Goal: Transaction & Acquisition: Book appointment/travel/reservation

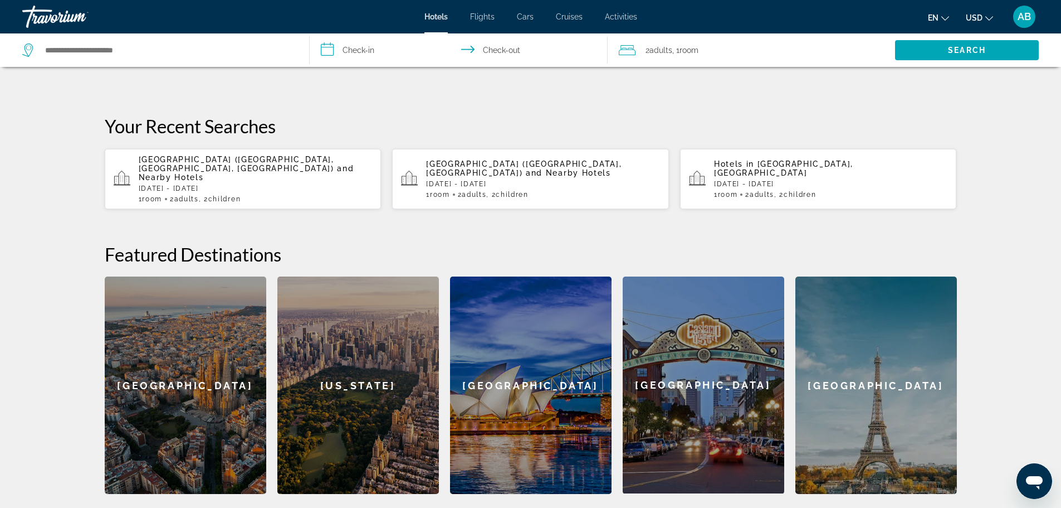
scroll to position [186, 0]
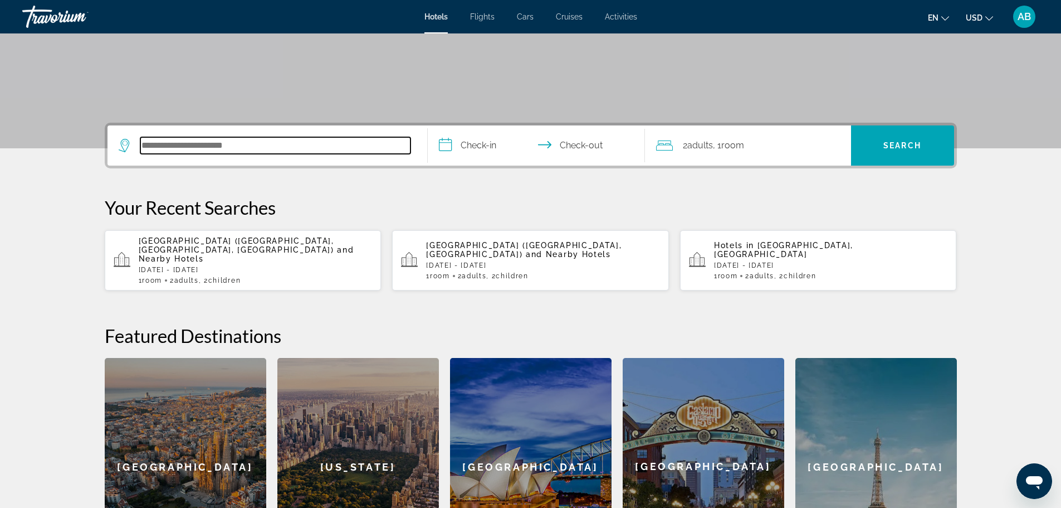
click at [160, 147] on input "Search hotel destination" at bounding box center [275, 145] width 270 height 17
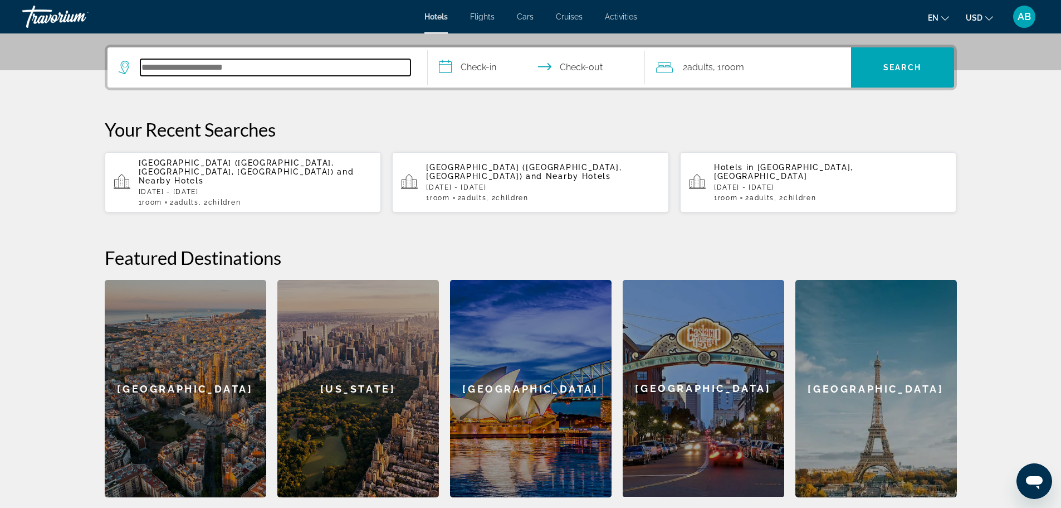
scroll to position [272, 0]
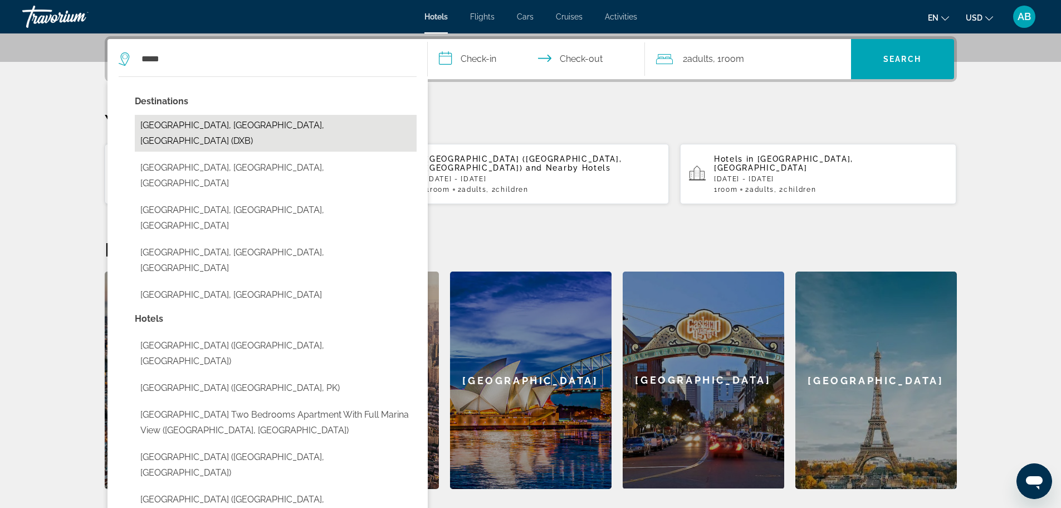
click at [218, 124] on button "[GEOGRAPHIC_DATA], [GEOGRAPHIC_DATA], [GEOGRAPHIC_DATA] (DXB)" at bounding box center [276, 133] width 282 height 37
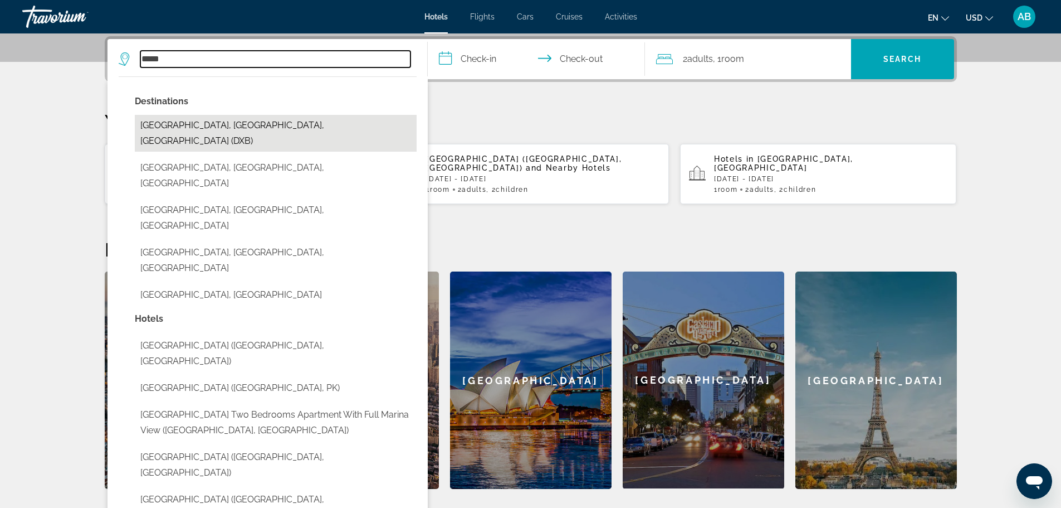
type input "**********"
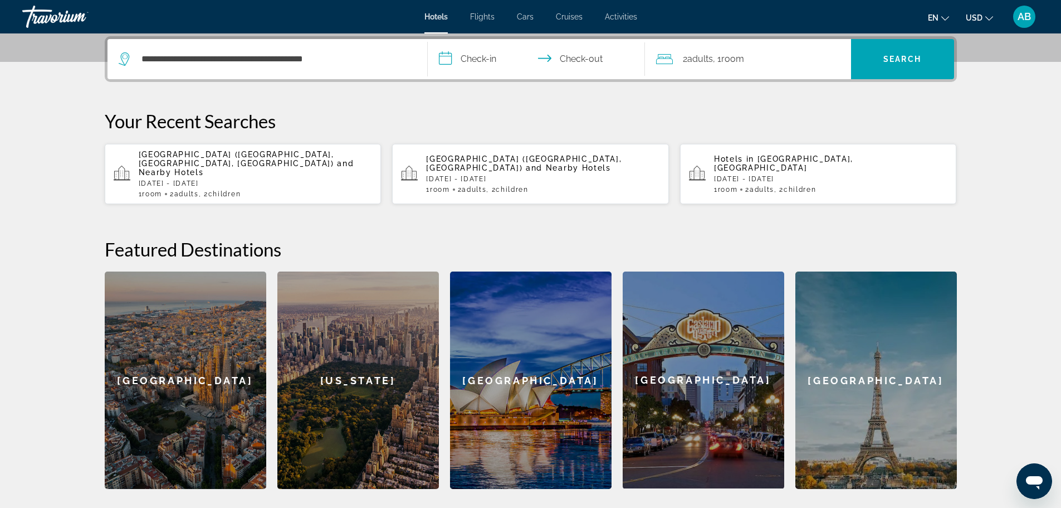
click at [518, 61] on input "**********" at bounding box center [539, 60] width 222 height 43
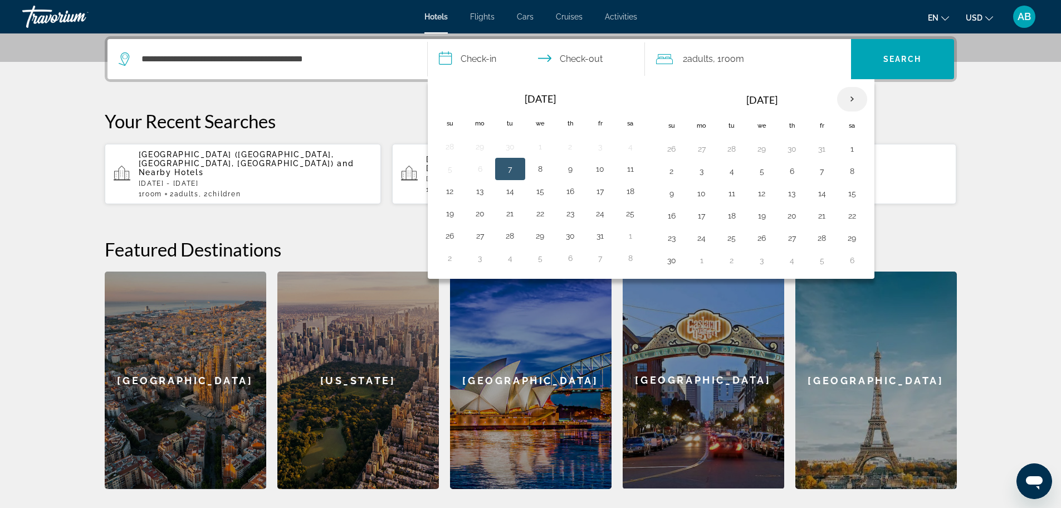
click at [849, 99] on th "Next month" at bounding box center [852, 99] width 30 height 25
click at [848, 99] on th "Next month" at bounding box center [852, 99] width 30 height 25
click at [728, 193] on button "10" at bounding box center [732, 194] width 18 height 16
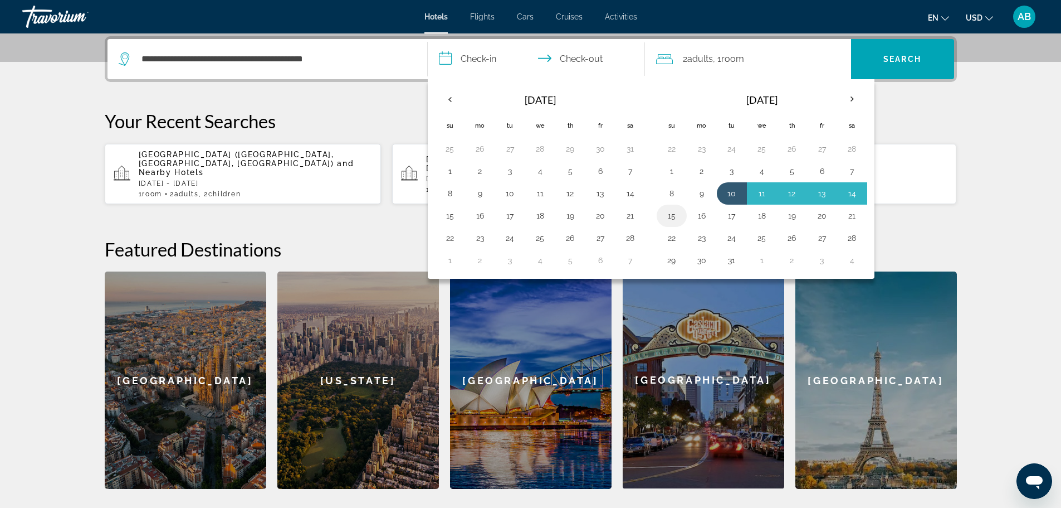
click at [676, 216] on button "15" at bounding box center [672, 216] width 18 height 16
type input "**********"
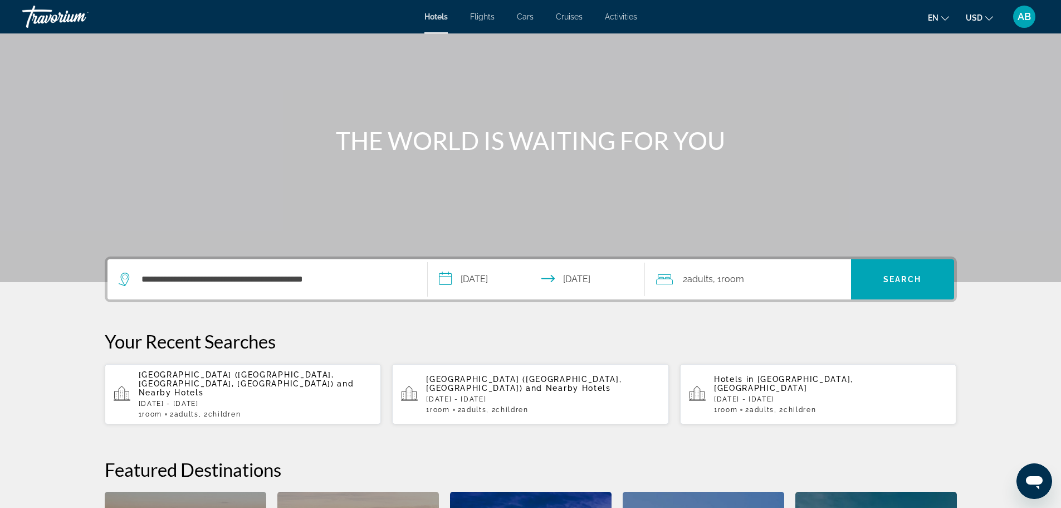
scroll to position [50, 0]
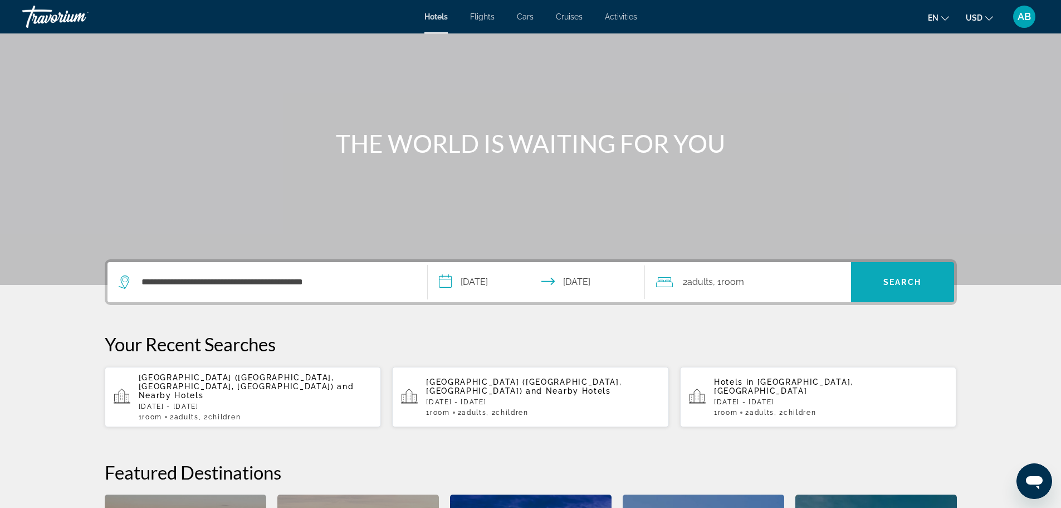
click at [914, 277] on span "Search" at bounding box center [902, 282] width 103 height 27
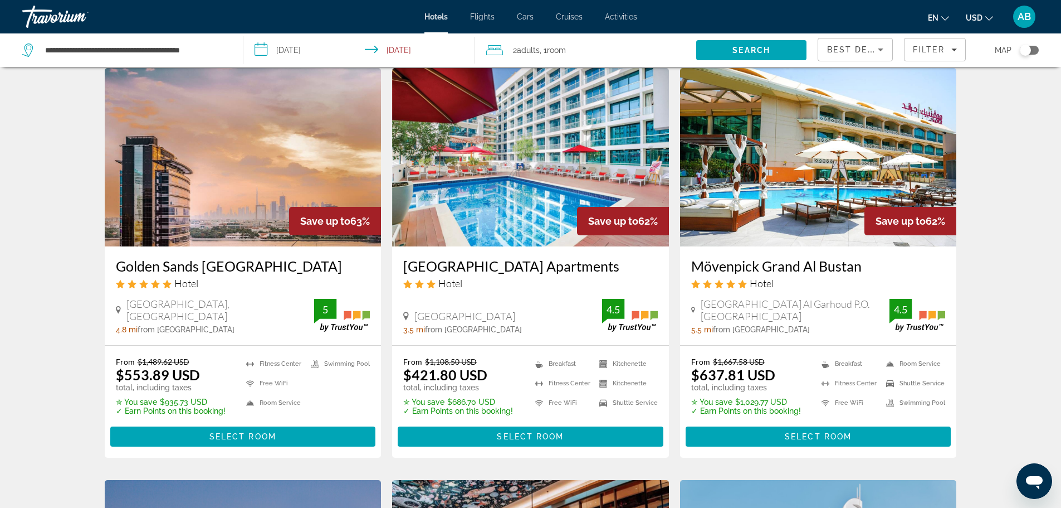
scroll to position [780, 0]
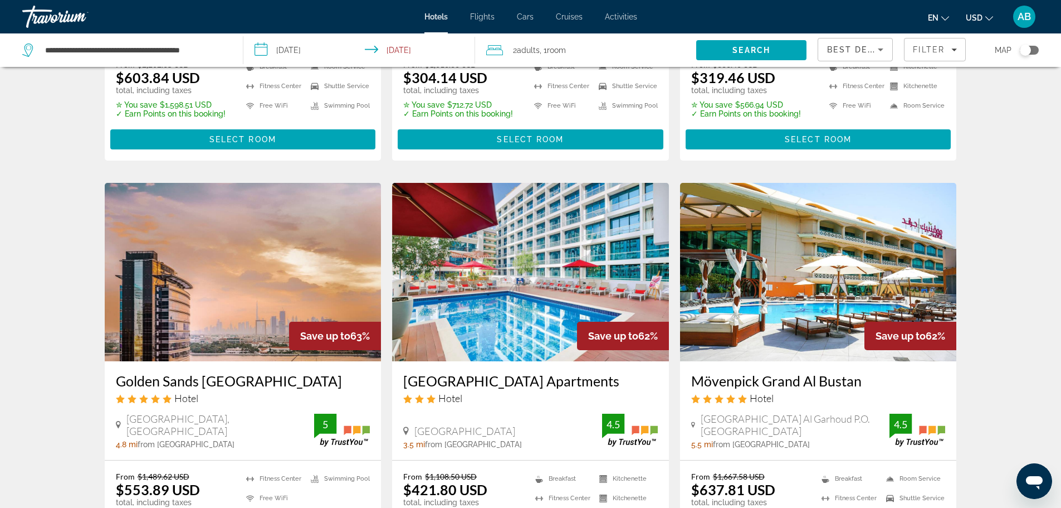
click at [481, 17] on span "Flights" at bounding box center [482, 16] width 25 height 9
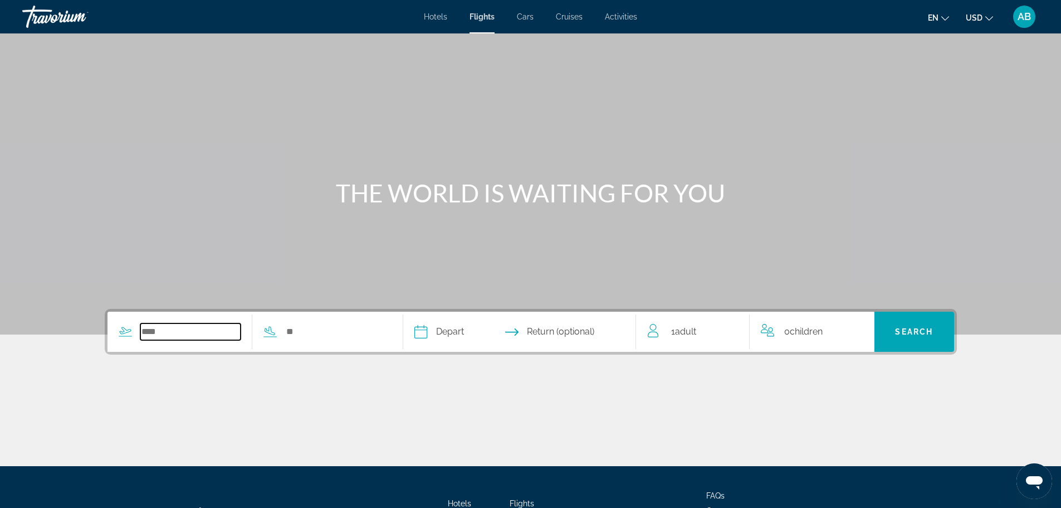
click at [144, 333] on input "Search widget" at bounding box center [190, 331] width 101 height 17
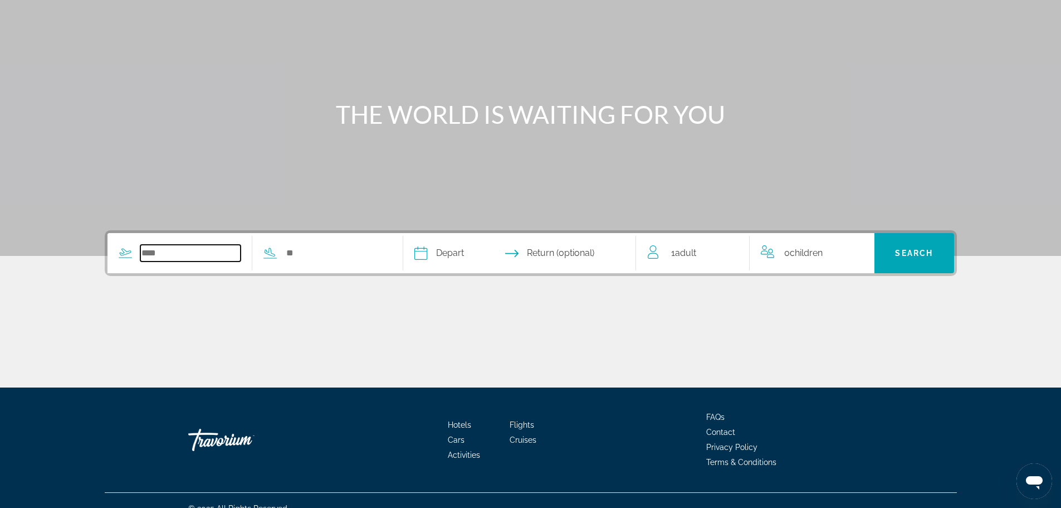
scroll to position [95, 0]
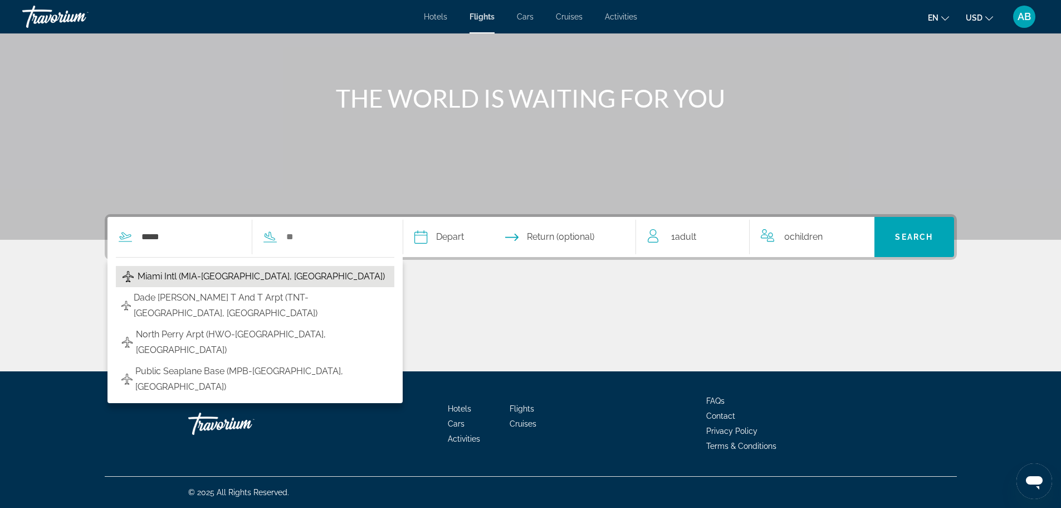
click at [216, 275] on span "Miami Intl (MIA-Miami, United States of America)" at bounding box center [261, 277] width 247 height 16
type input "**********"
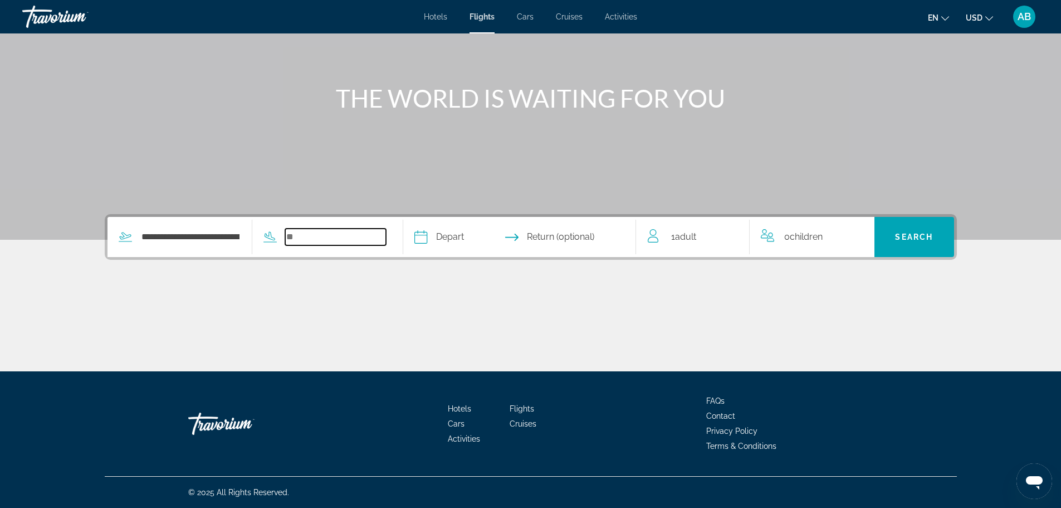
click at [290, 236] on input "Search widget" at bounding box center [335, 236] width 101 height 17
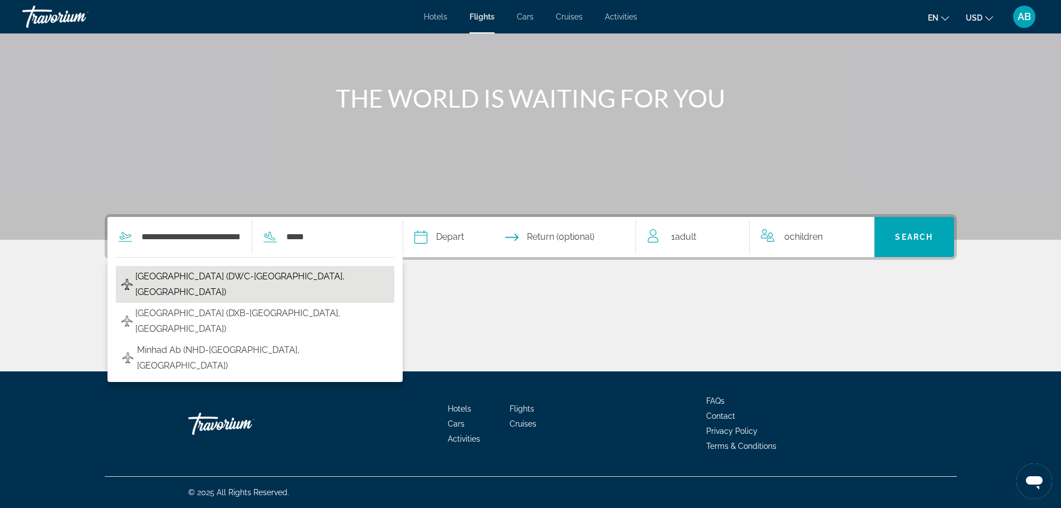
click at [203, 277] on span "Al Maktoum International Airport (DWC-Dubai, United Arab Emirates)" at bounding box center [262, 284] width 254 height 31
type input "**********"
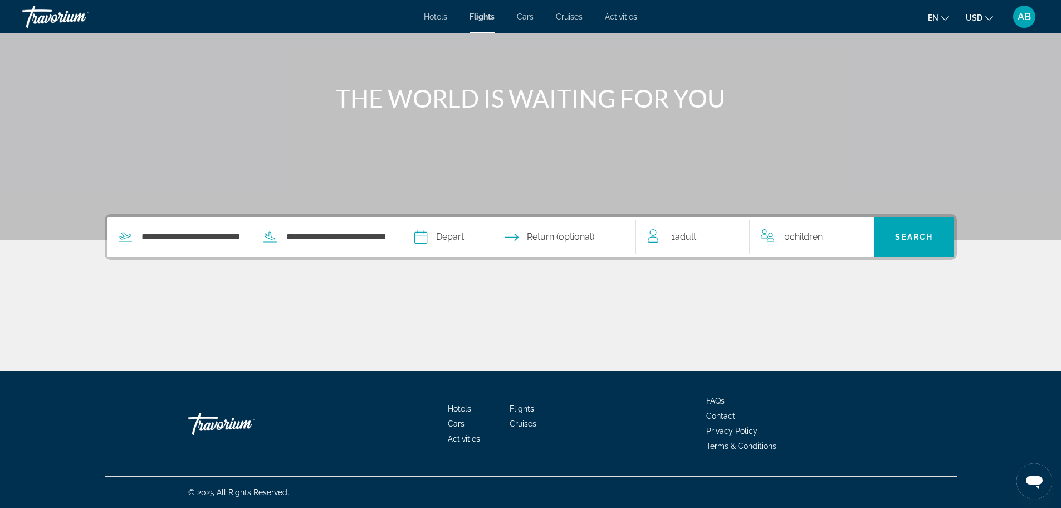
click at [450, 240] on input "Depart date" at bounding box center [469, 238] width 115 height 43
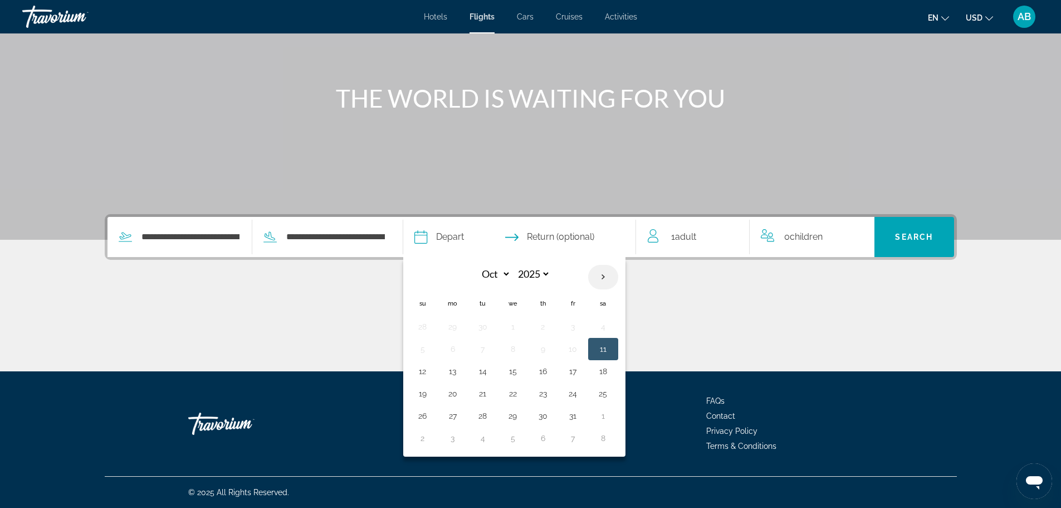
click at [602, 276] on th "Next month" at bounding box center [603, 277] width 30 height 25
select select "*"
select select "****"
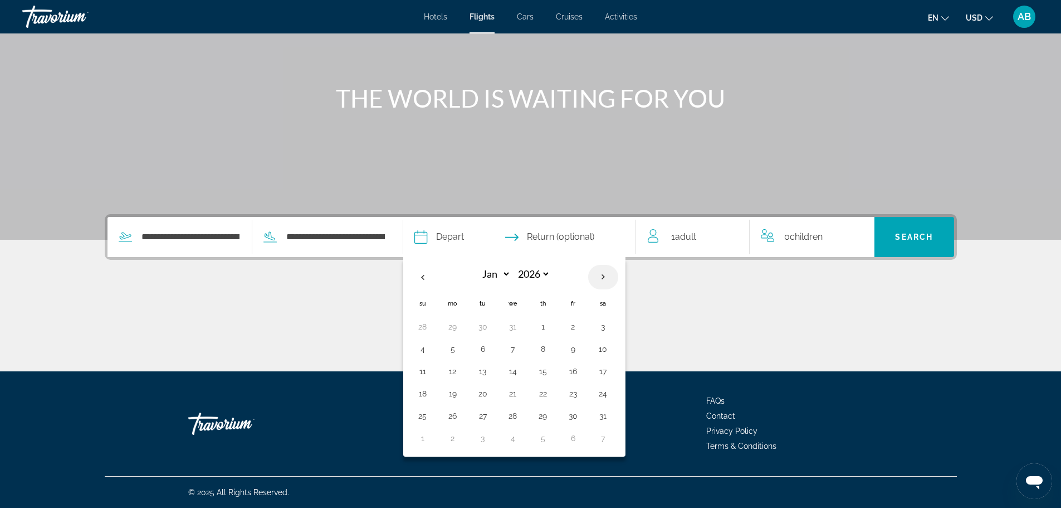
click at [602, 276] on th "Next month" at bounding box center [603, 277] width 30 height 25
select select "*"
click at [543, 349] on button "9" at bounding box center [543, 349] width 18 height 16
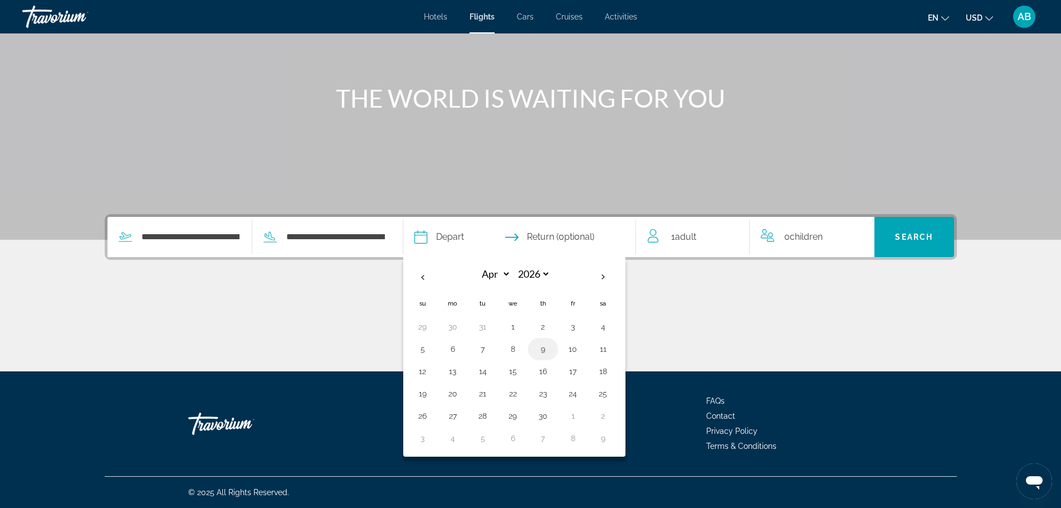
type input "**********"
select select "*"
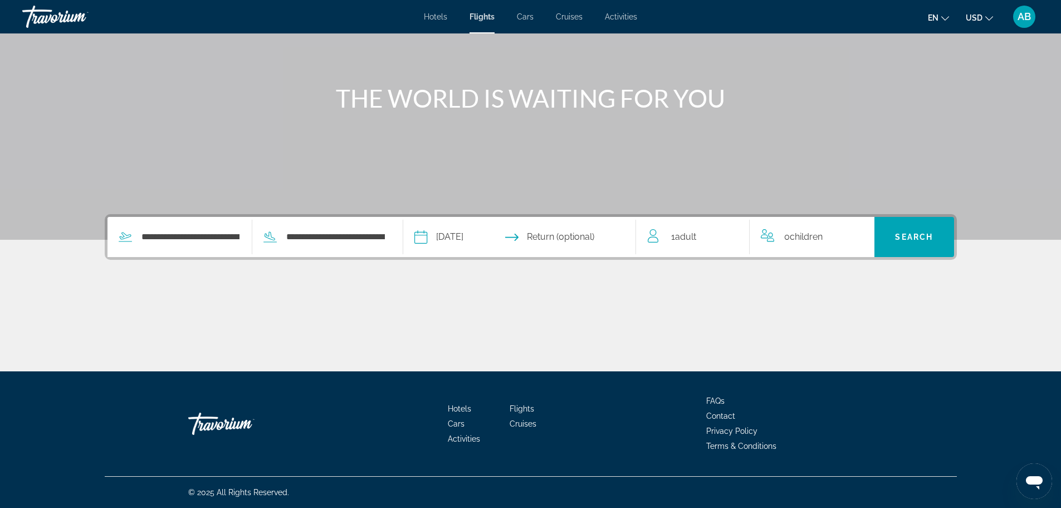
click at [568, 238] on input "Return date" at bounding box center [582, 238] width 115 height 43
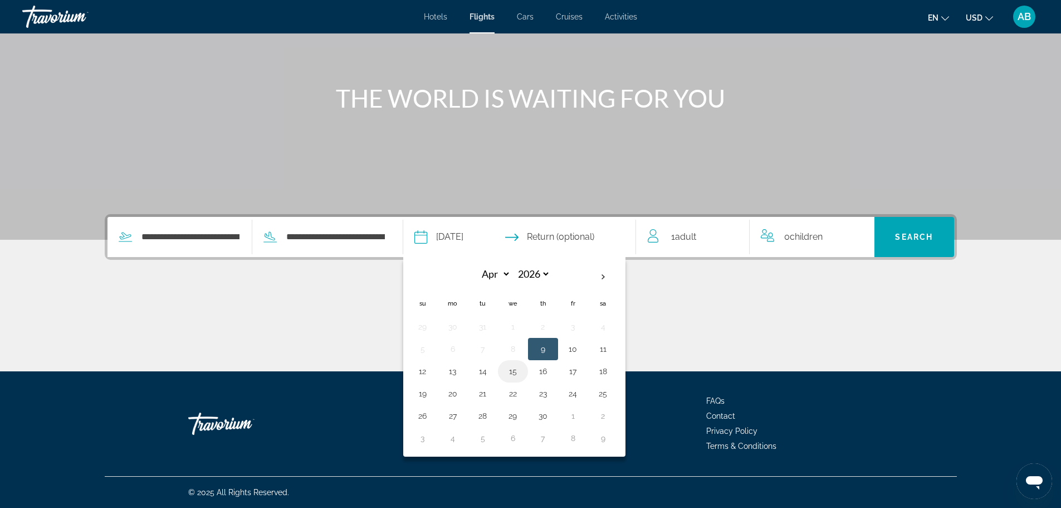
click at [512, 372] on button "15" at bounding box center [513, 371] width 18 height 16
type input "**********"
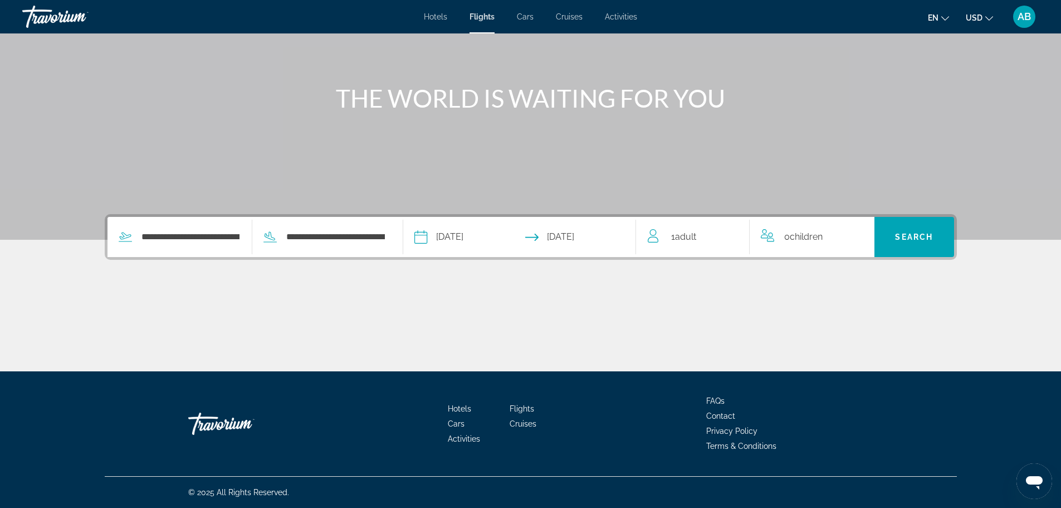
click at [677, 236] on span "Adult" at bounding box center [685, 236] width 21 height 11
click at [735, 233] on icon "Increment adults" at bounding box center [733, 234] width 10 height 13
click at [856, 236] on icon "Increment children" at bounding box center [859, 234] width 10 height 13
click at [848, 278] on icon "Travelers: 2 adults, 1 child" at bounding box center [851, 278] width 13 height 13
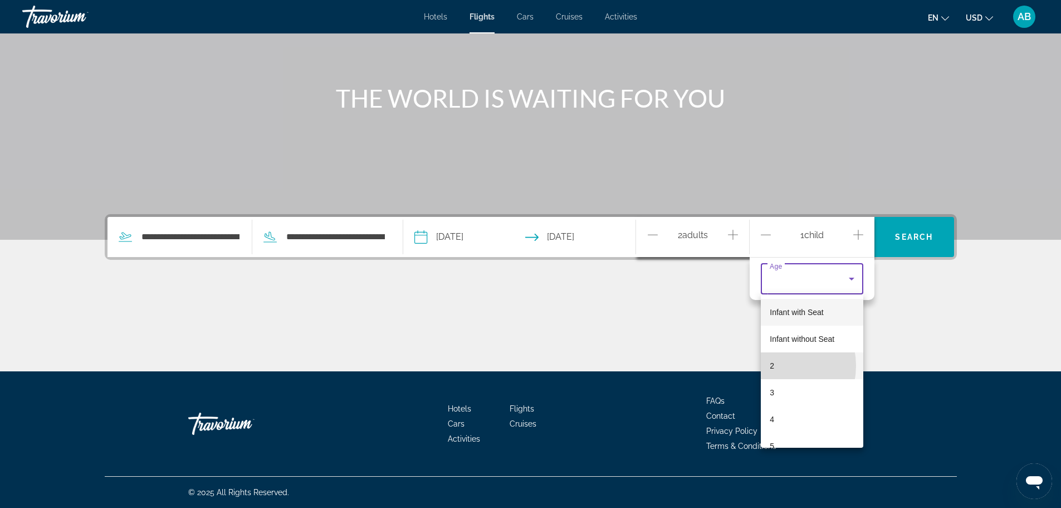
click at [772, 366] on span "2" at bounding box center [772, 365] width 4 height 13
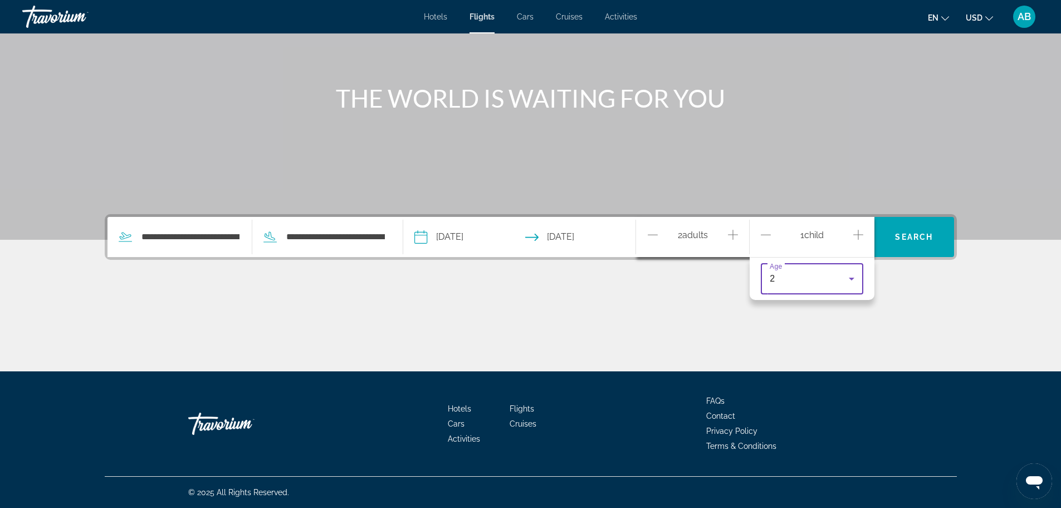
click at [852, 277] on icon "Travelers: 2 adults, 1 child" at bounding box center [851, 278] width 13 height 13
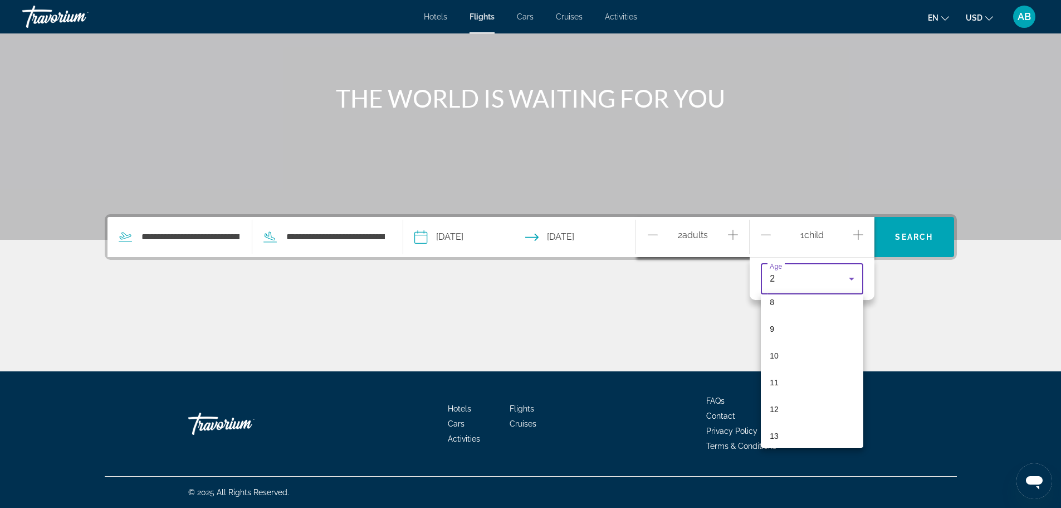
scroll to position [334, 0]
click at [778, 327] on span "13" at bounding box center [774, 325] width 9 height 13
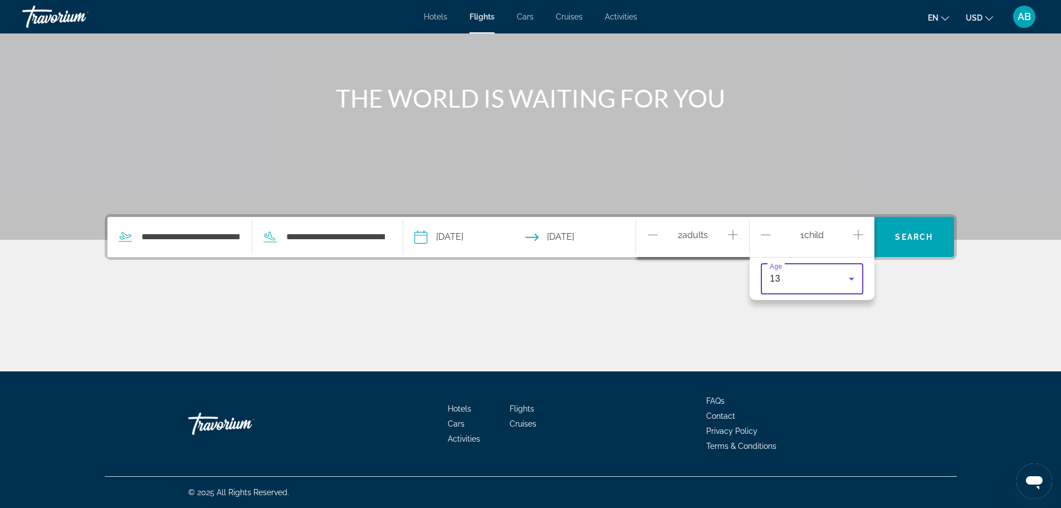
click at [857, 233] on icon "Increment children" at bounding box center [859, 234] width 10 height 13
click at [804, 315] on span "Travelers: 2 adults, 2 children" at bounding box center [809, 309] width 79 height 13
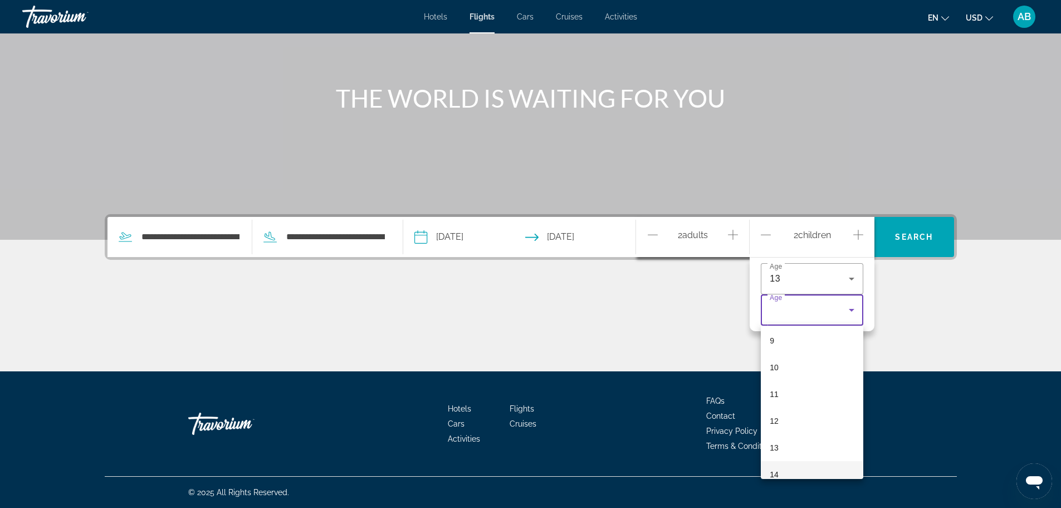
scroll to position [279, 0]
click at [771, 463] on span "15" at bounding box center [774, 465] width 9 height 13
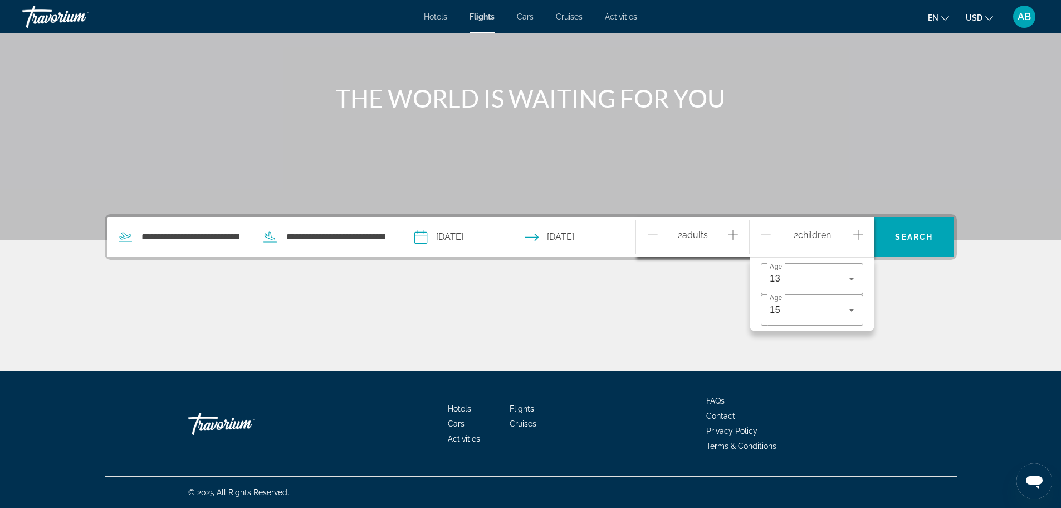
click at [673, 337] on div "Main content" at bounding box center [531, 330] width 852 height 84
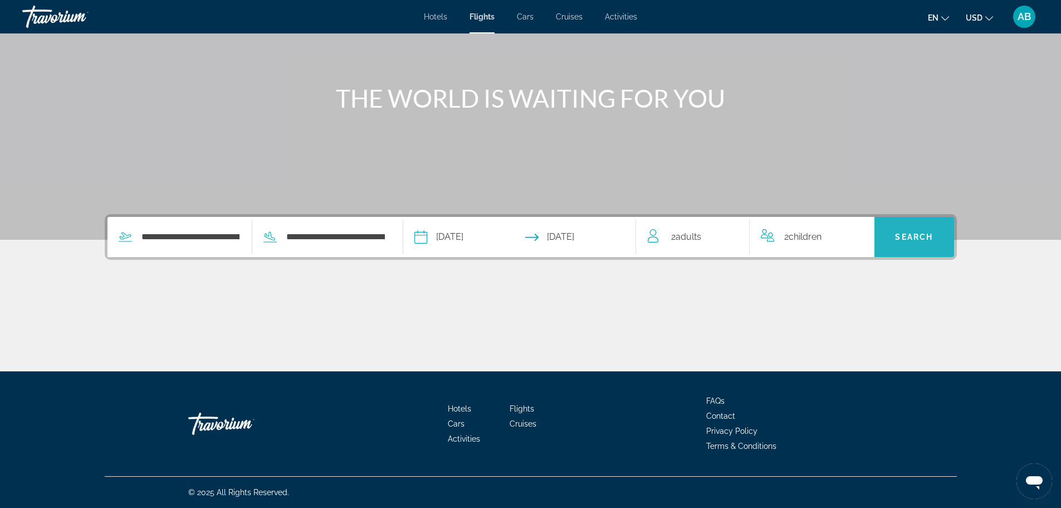
click at [917, 242] on span "Search" at bounding box center [915, 236] width 80 height 27
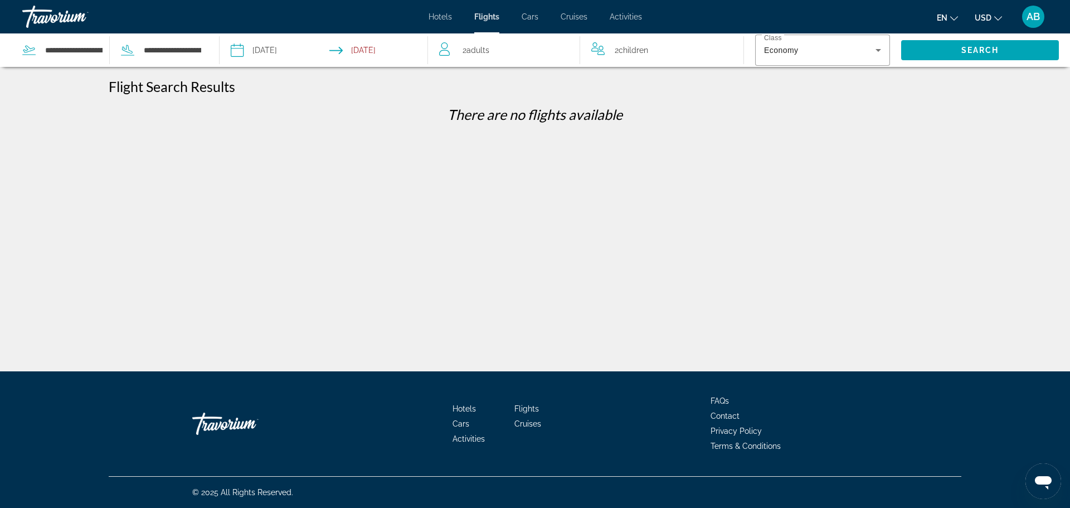
click at [372, 52] on input "Return date: Apr 15, 2026" at bounding box center [380, 51] width 103 height 37
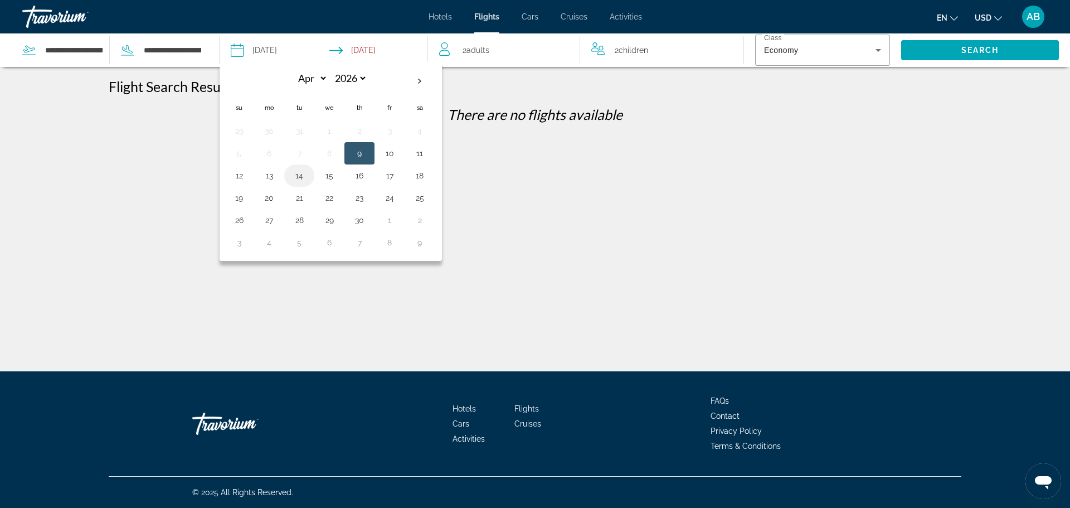
click at [295, 174] on button "14" at bounding box center [299, 176] width 18 height 16
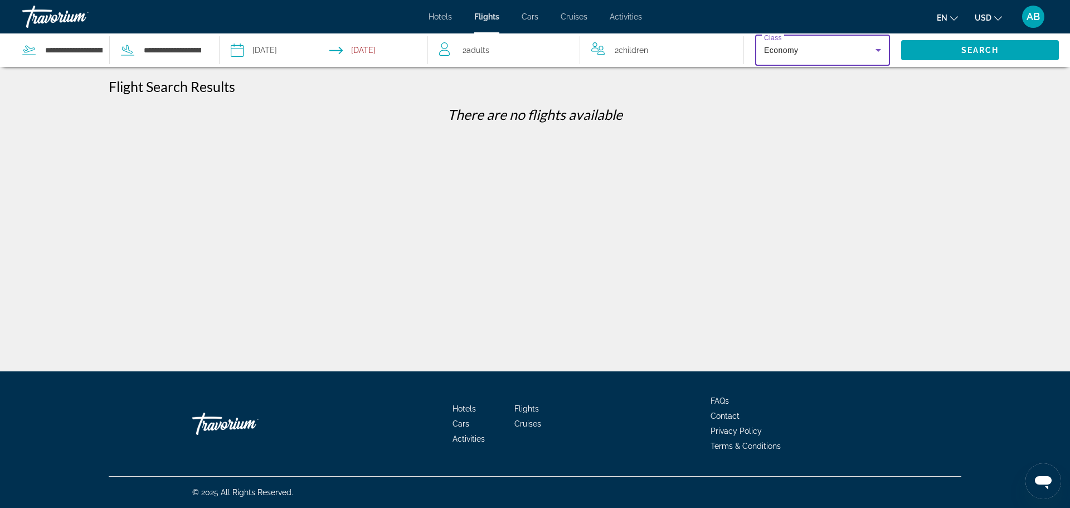
click at [875, 49] on icon "Search widget" at bounding box center [877, 49] width 13 height 13
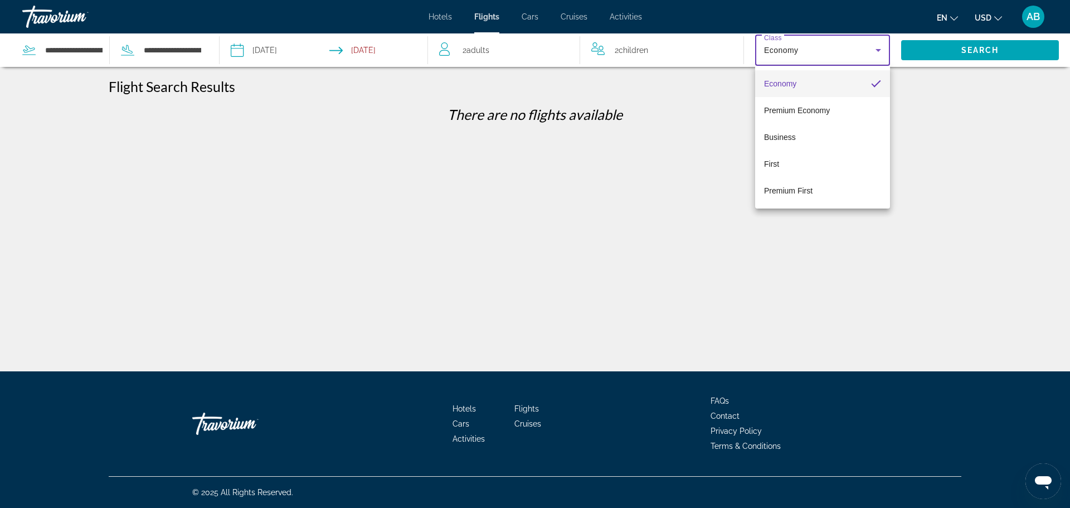
click at [727, 128] on div at bounding box center [535, 254] width 1070 height 508
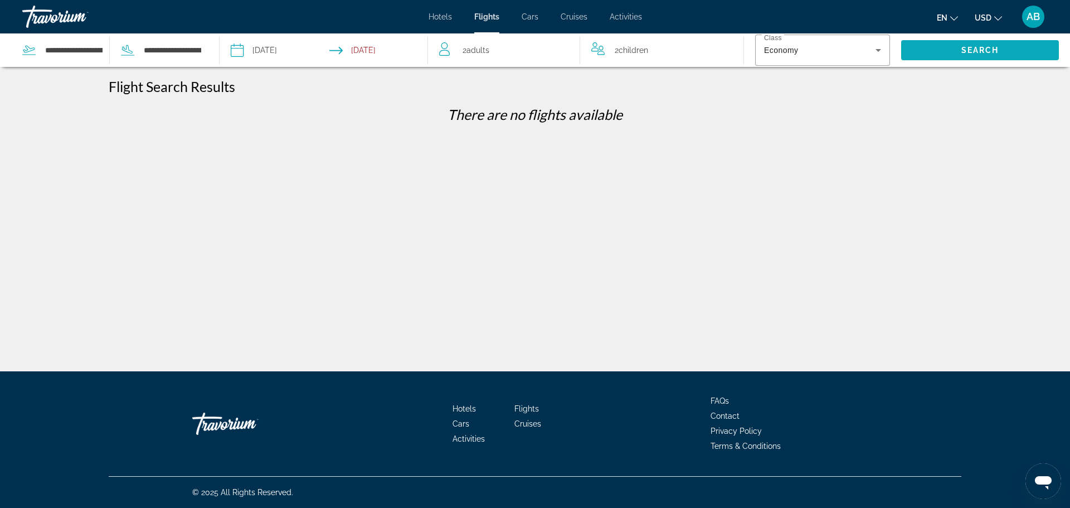
click at [938, 51] on span "Search" at bounding box center [980, 50] width 158 height 27
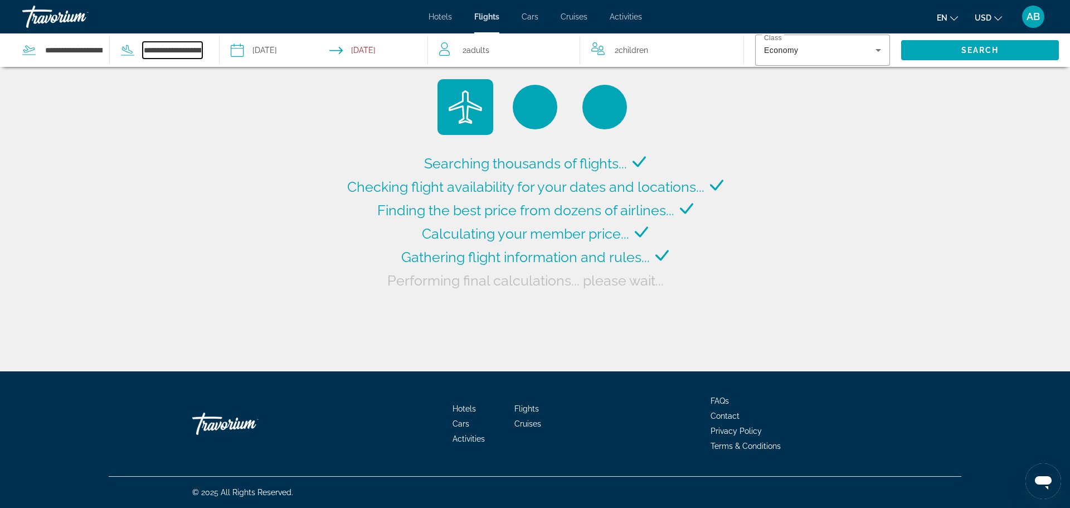
click at [188, 52] on input "**********" at bounding box center [173, 50] width 60 height 17
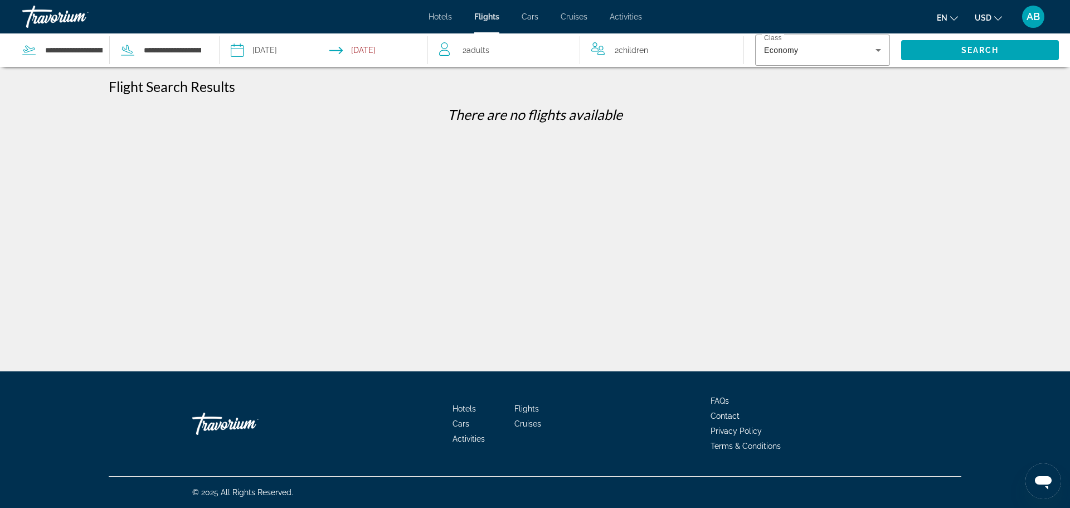
click at [365, 49] on input "**********" at bounding box center [380, 51] width 103 height 37
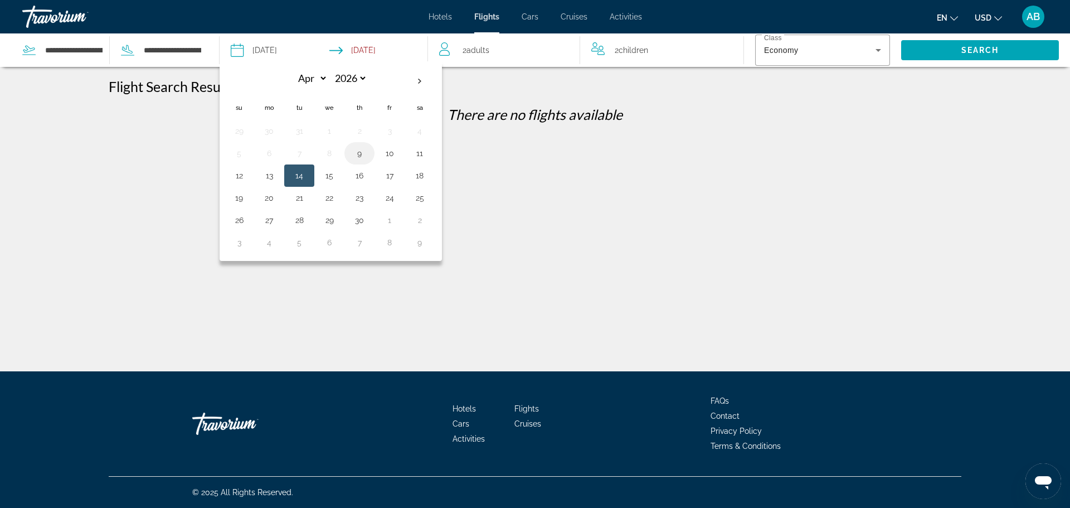
click at [357, 151] on button "9" at bounding box center [359, 153] width 18 height 16
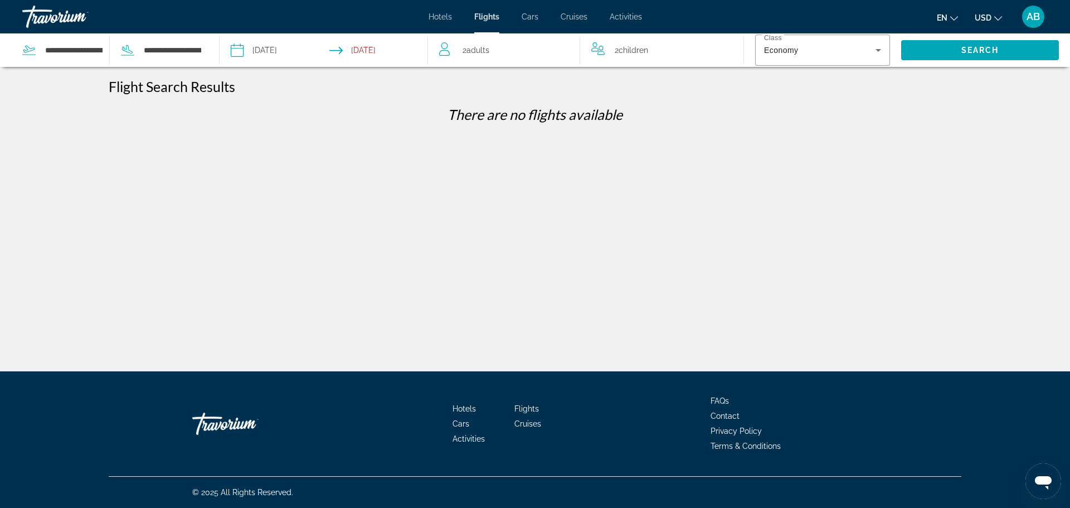
click at [382, 53] on input "**********" at bounding box center [380, 51] width 103 height 37
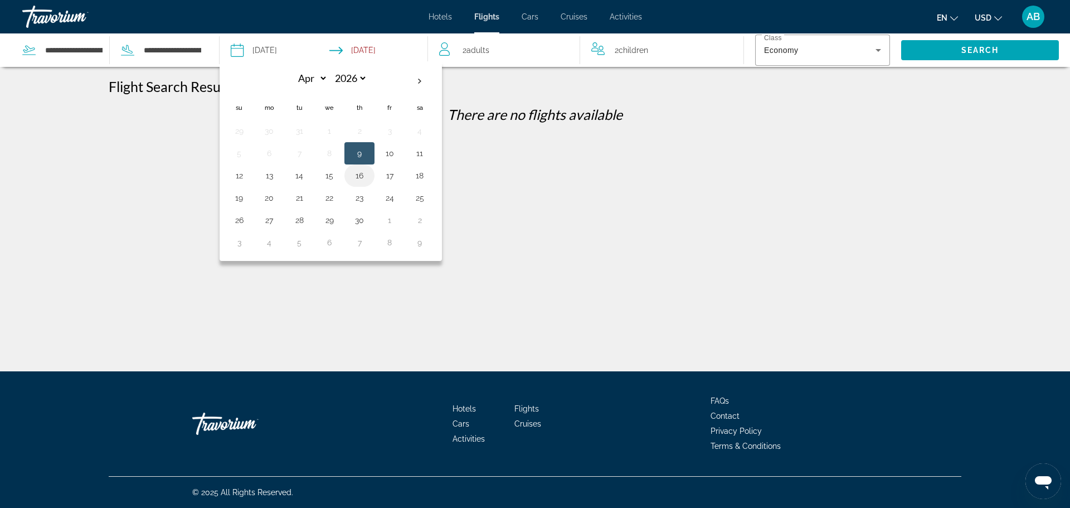
click at [357, 177] on button "16" at bounding box center [359, 176] width 18 height 16
type input "**********"
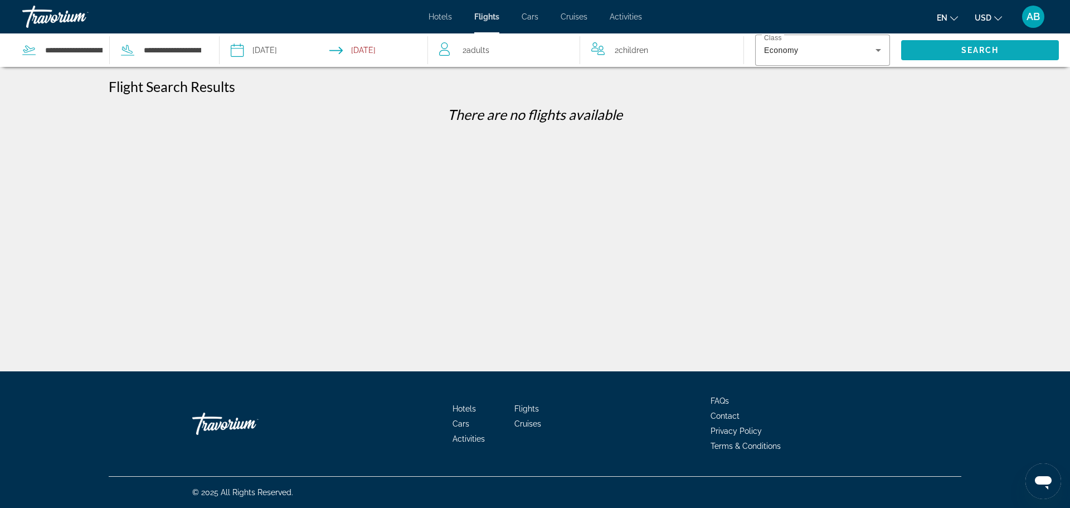
click at [937, 50] on span "Search" at bounding box center [980, 50] width 158 height 27
drag, startPoint x: 446, startPoint y: 113, endPoint x: 646, endPoint y: 126, distance: 201.0
click at [646, 126] on div "There are no flights available" at bounding box center [535, 118] width 852 height 25
copy p "There are no flights available"
click at [139, 47] on div "**********" at bounding box center [156, 50] width 92 height 17
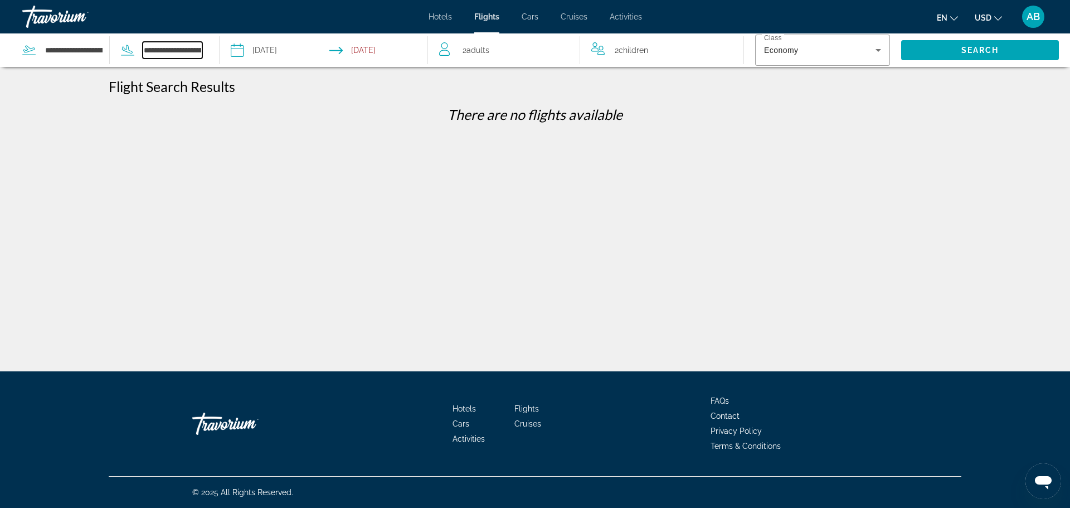
click at [192, 50] on input "**********" at bounding box center [173, 50] width 60 height 17
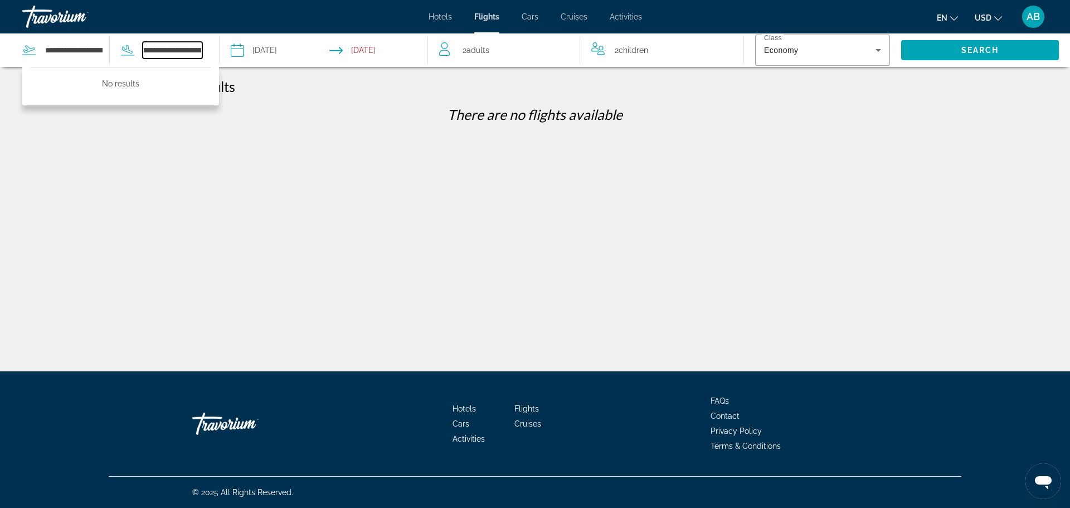
drag, startPoint x: 200, startPoint y: 51, endPoint x: 144, endPoint y: 43, distance: 56.3
click at [147, 45] on input "**********" at bounding box center [173, 50] width 60 height 17
drag, startPoint x: 199, startPoint y: 53, endPoint x: 172, endPoint y: 52, distance: 27.9
click at [172, 52] on input "**********" at bounding box center [173, 50] width 60 height 17
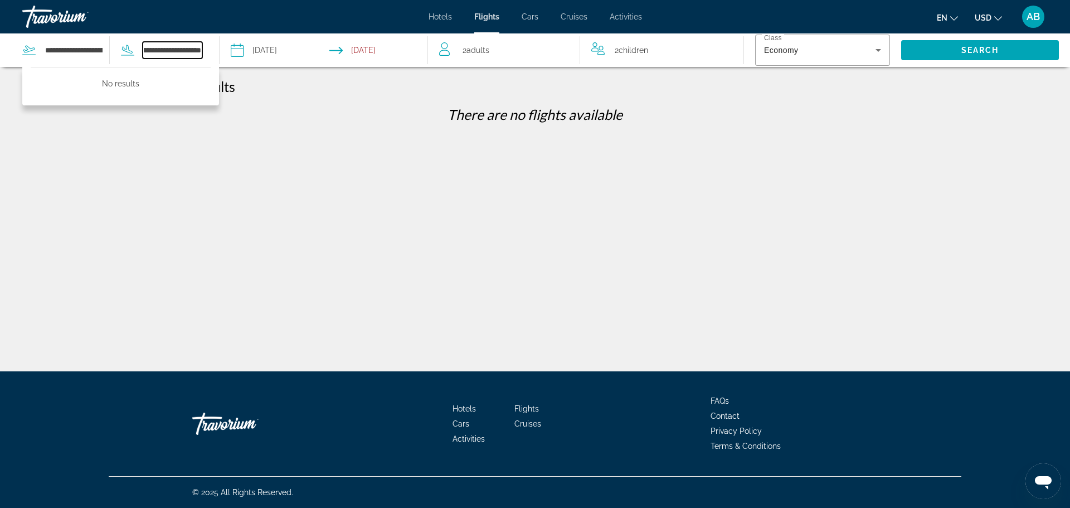
scroll to position [0, 64]
drag, startPoint x: 148, startPoint y: 48, endPoint x: 235, endPoint y: 58, distance: 88.0
click at [235, 58] on div "**********" at bounding box center [214, 49] width 428 height 33
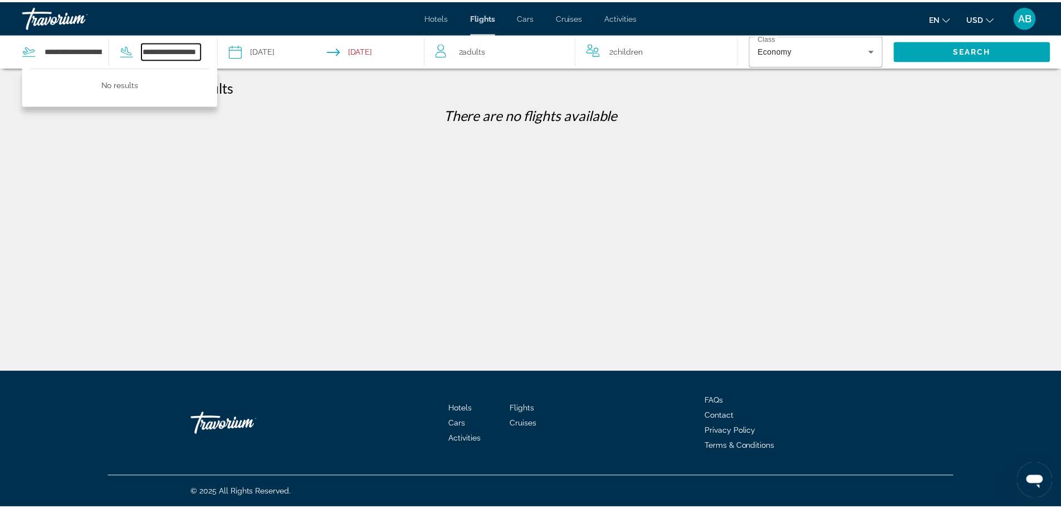
scroll to position [0, 0]
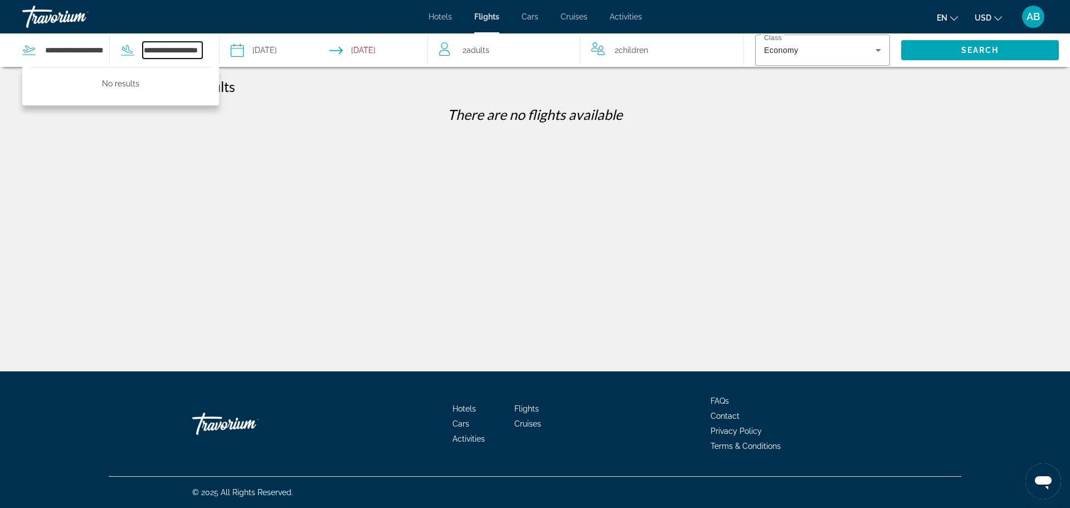
drag, startPoint x: 199, startPoint y: 51, endPoint x: 119, endPoint y: 48, distance: 79.7
click at [119, 48] on div "**********" at bounding box center [156, 50] width 92 height 17
type input "*"
click at [157, 49] on input "*" at bounding box center [173, 50] width 60 height 17
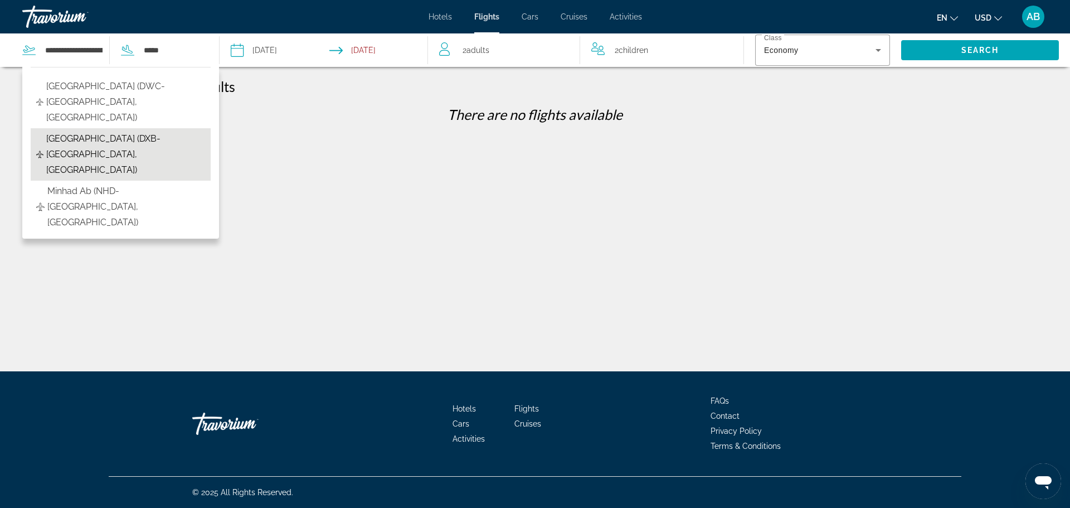
click at [138, 131] on span "Dubai Intl Airport (DXB-Dubai, United Arab Emirates)" at bounding box center [125, 154] width 159 height 47
type input "**********"
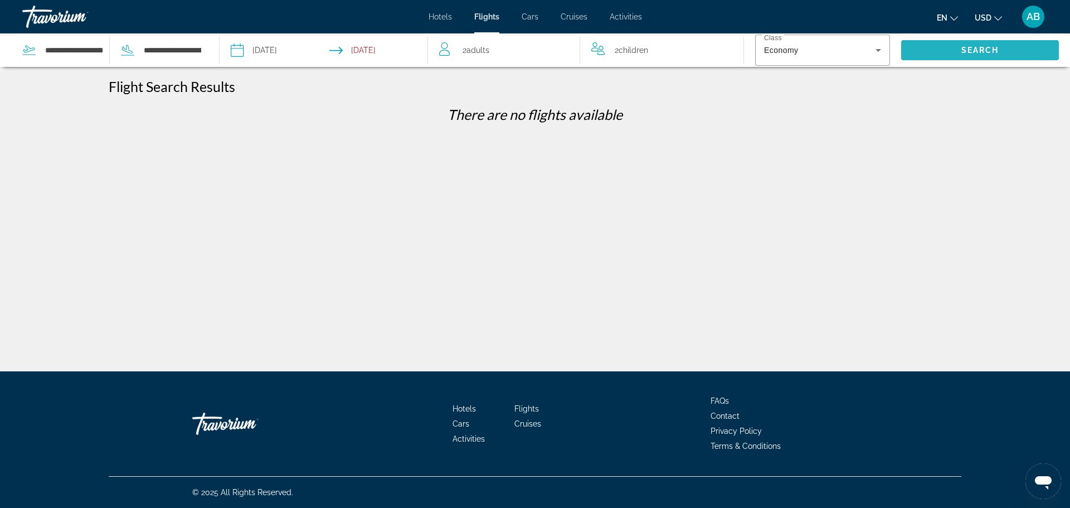
click at [938, 49] on span "Search" at bounding box center [980, 50] width 158 height 27
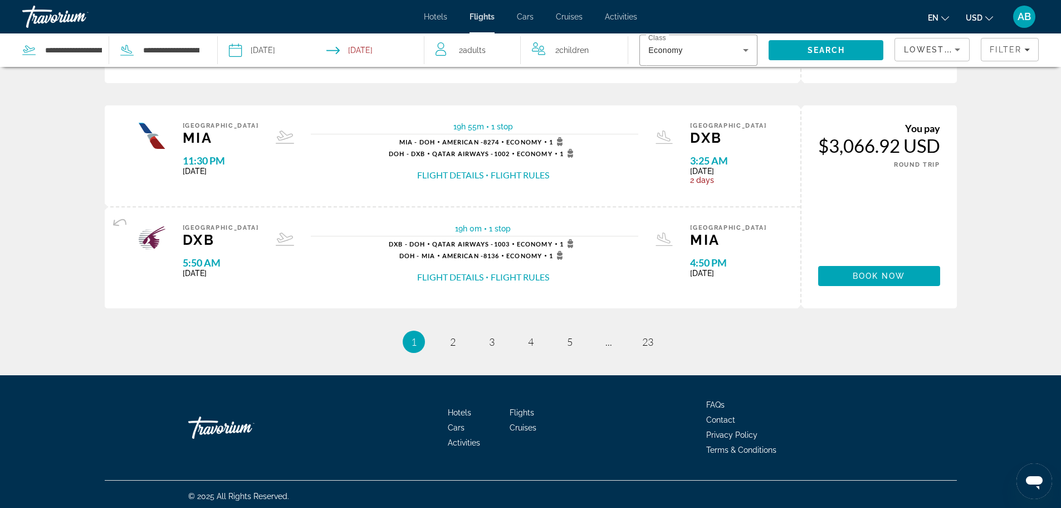
scroll to position [1130, 0]
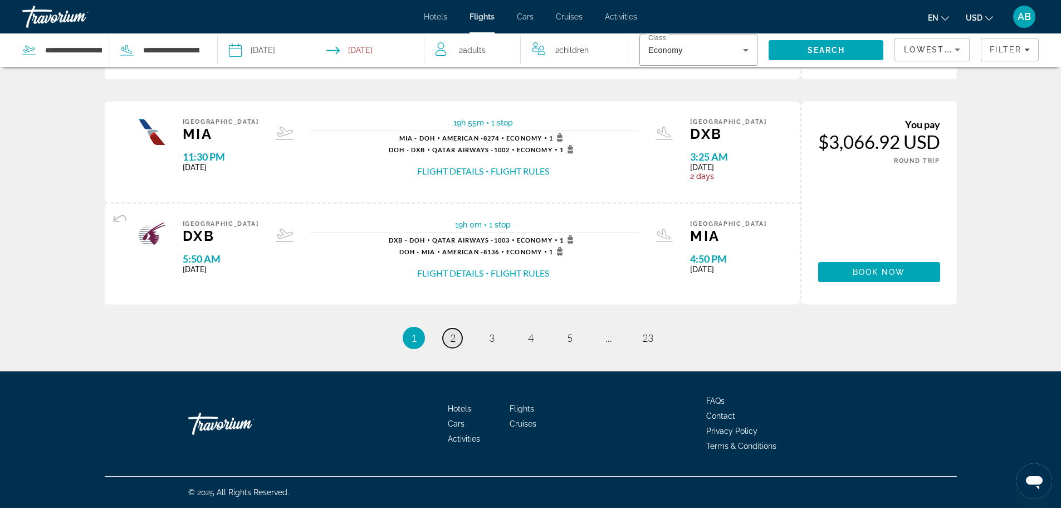
click at [452, 345] on link "page 2" at bounding box center [453, 338] width 20 height 20
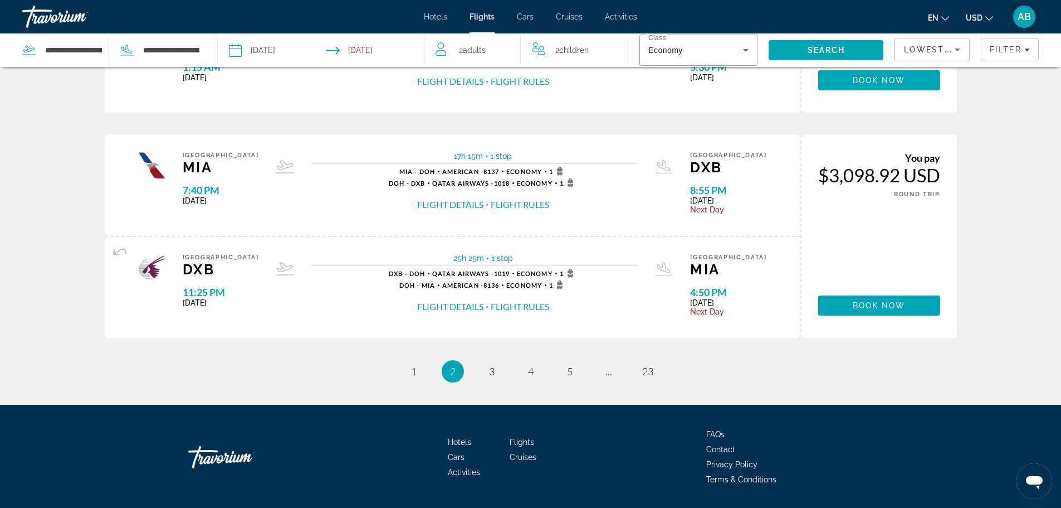
scroll to position [1114, 0]
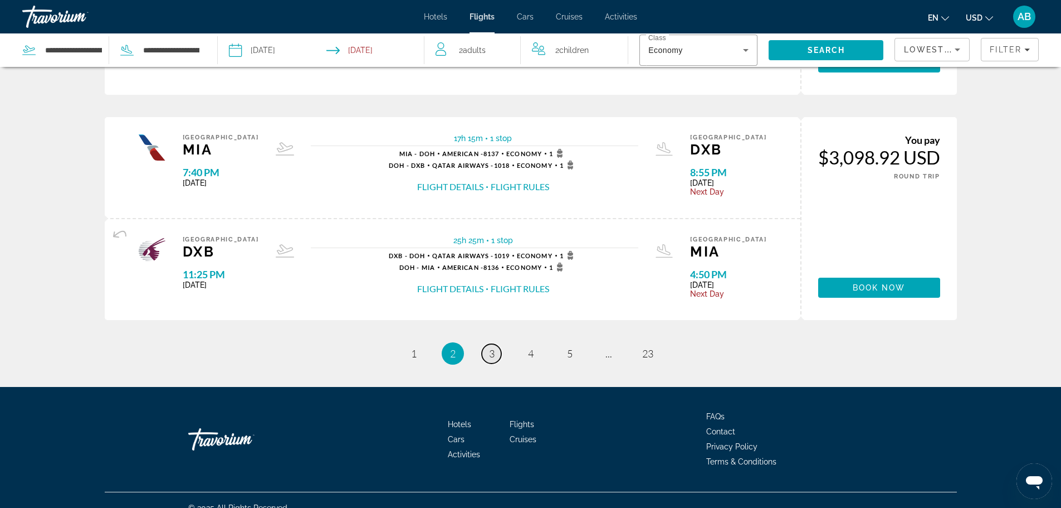
click at [491, 354] on span "3" at bounding box center [492, 353] width 6 height 12
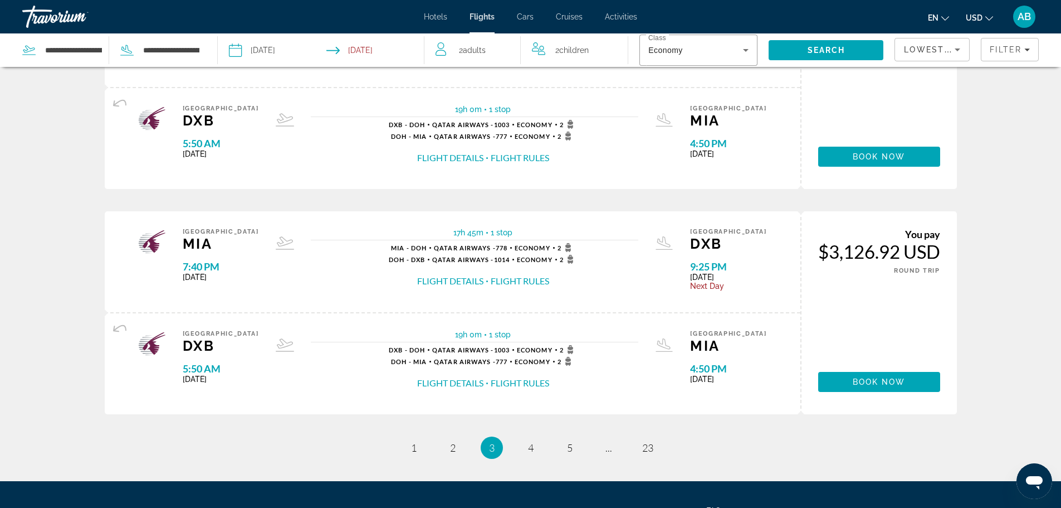
scroll to position [1059, 0]
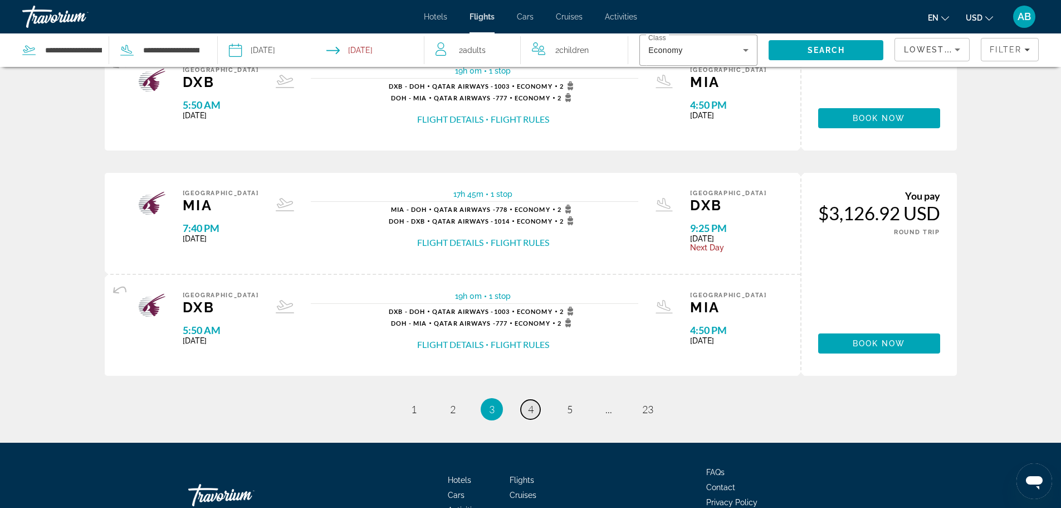
click at [529, 405] on span "4" at bounding box center [531, 409] width 6 height 12
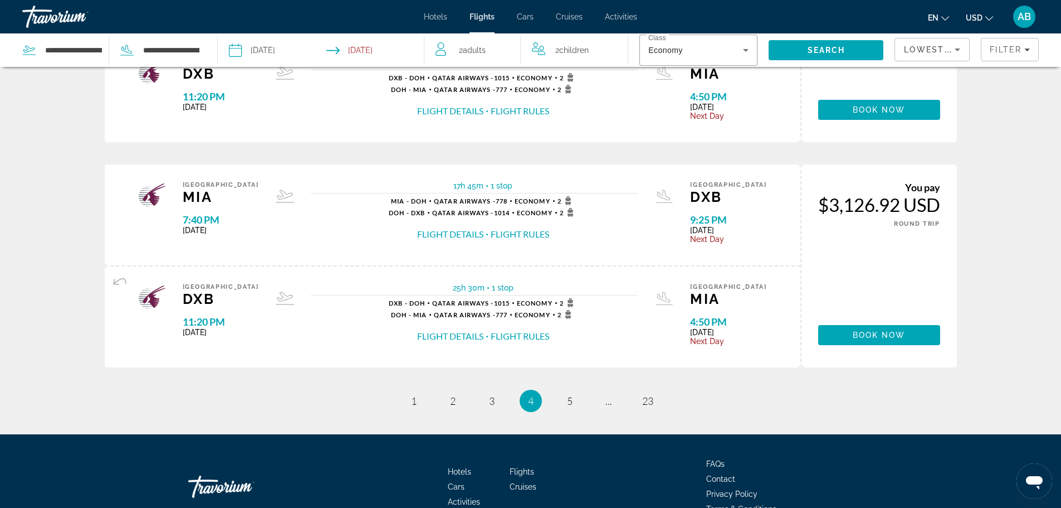
scroll to position [1130, 0]
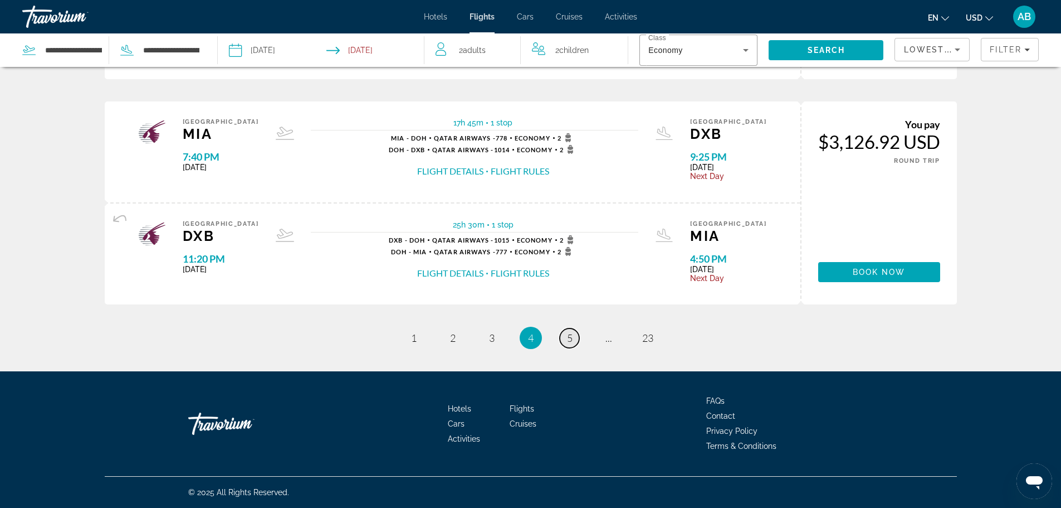
click at [565, 338] on link "page 5" at bounding box center [570, 338] width 20 height 20
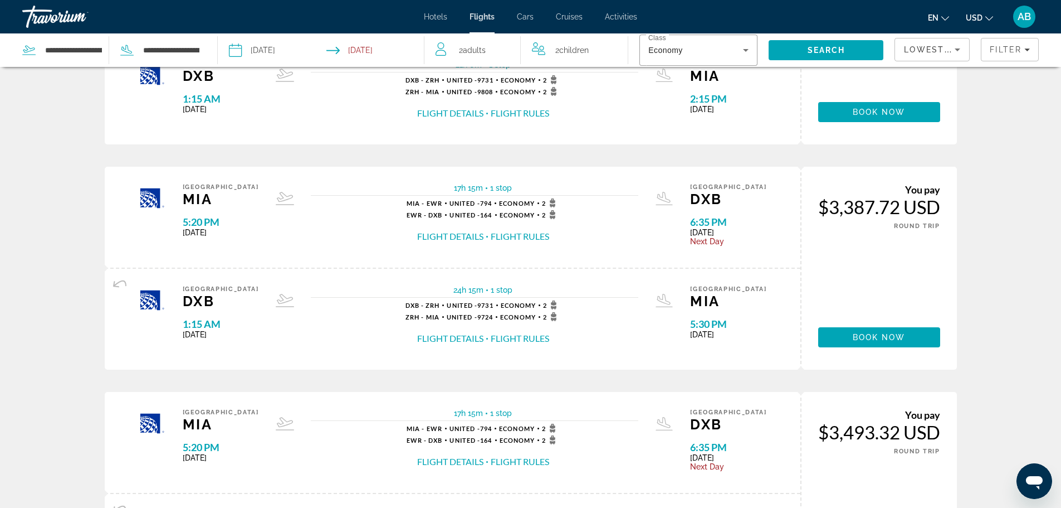
scroll to position [1114, 0]
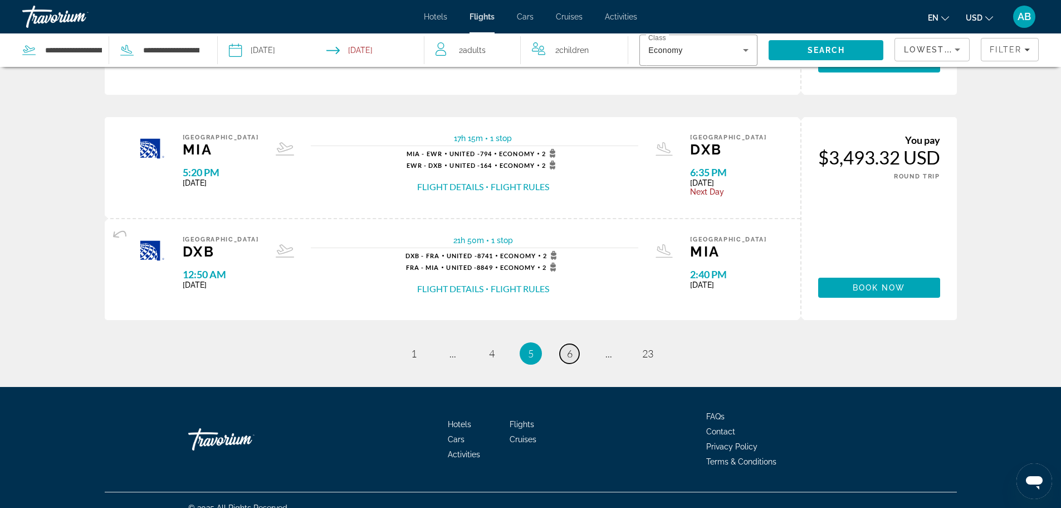
click at [567, 353] on span "6" at bounding box center [570, 353] width 6 height 12
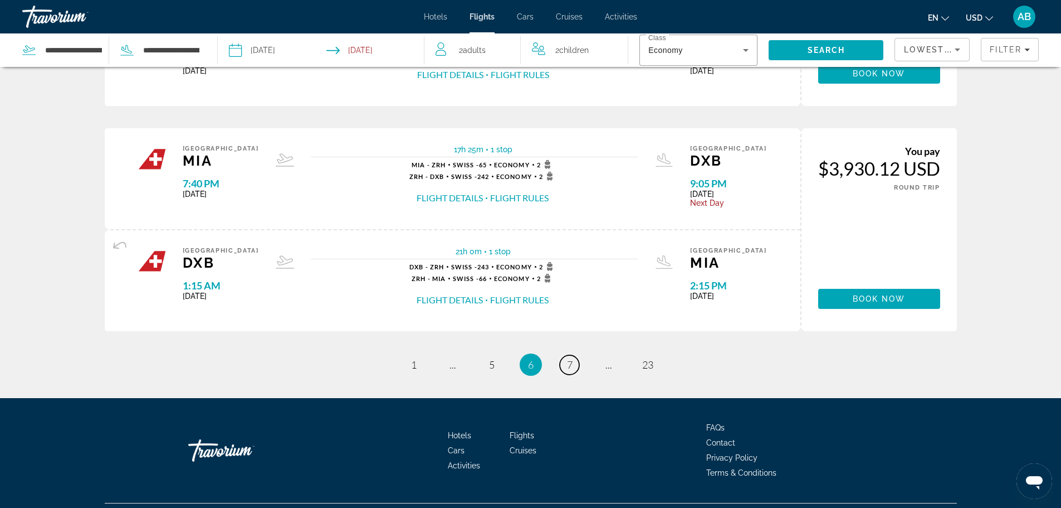
scroll to position [1113, 0]
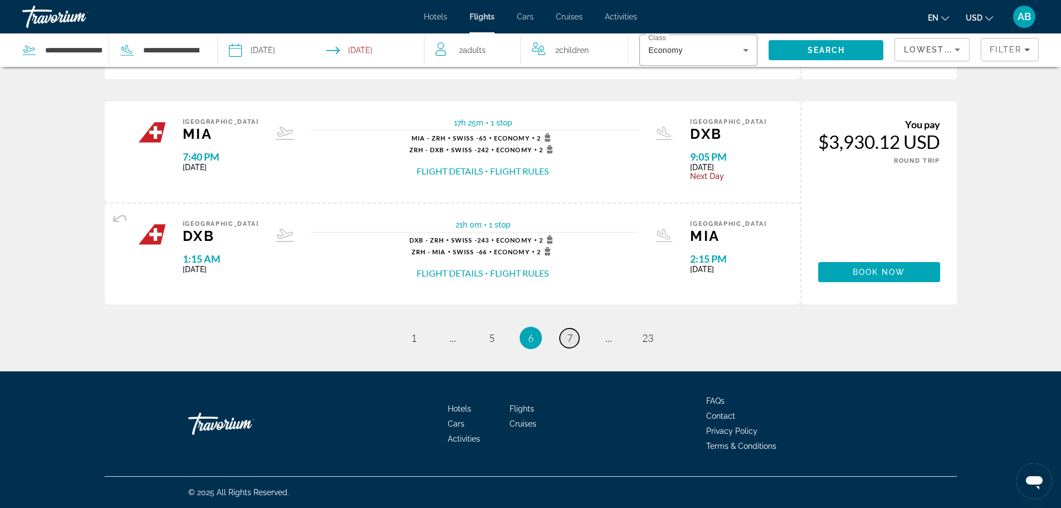
click at [569, 338] on span "7" at bounding box center [570, 338] width 6 height 12
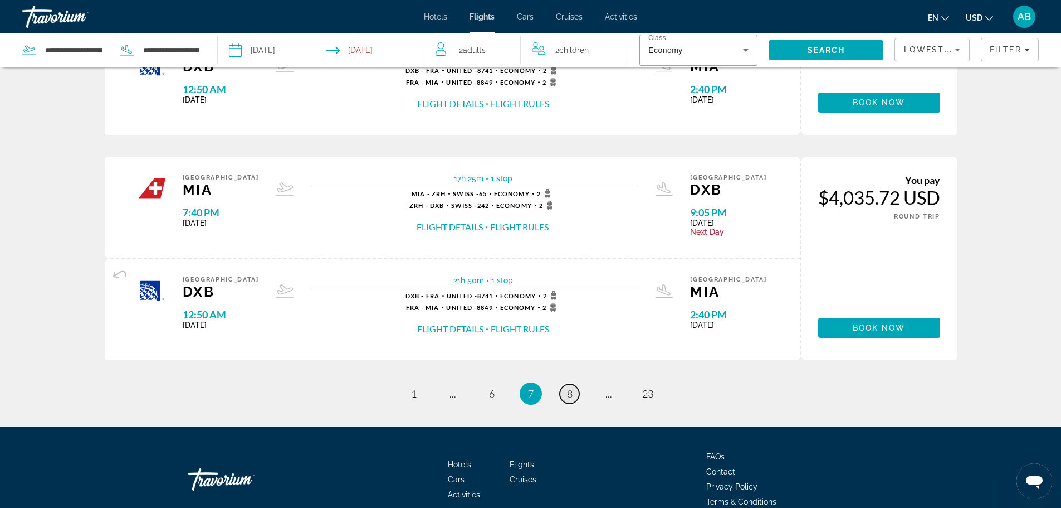
scroll to position [1130, 0]
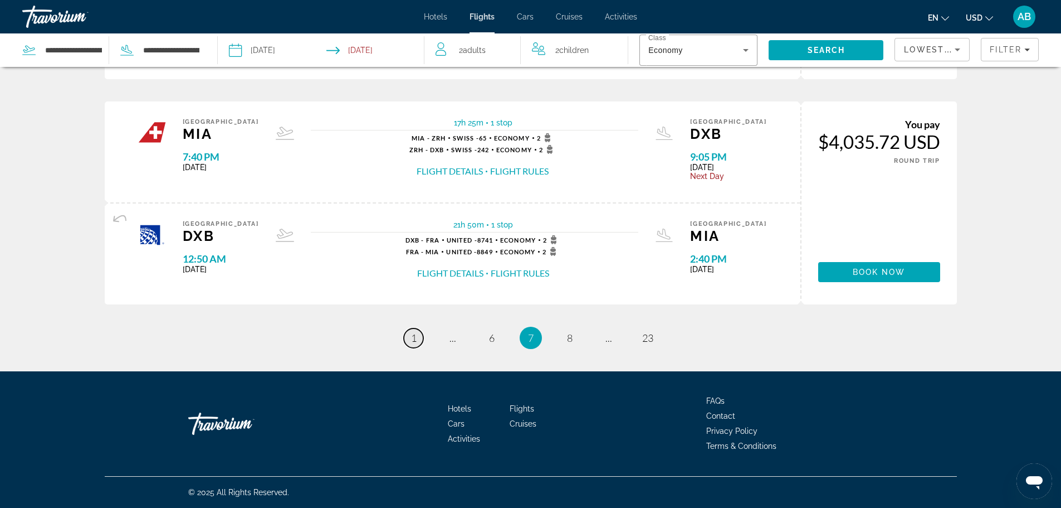
click at [421, 336] on link "page 1" at bounding box center [414, 338] width 20 height 20
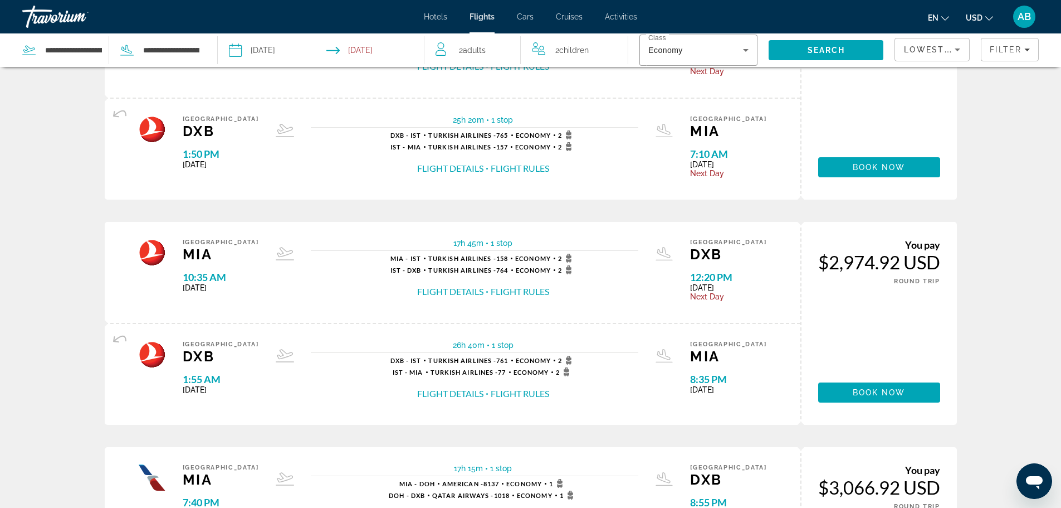
scroll to position [167, 0]
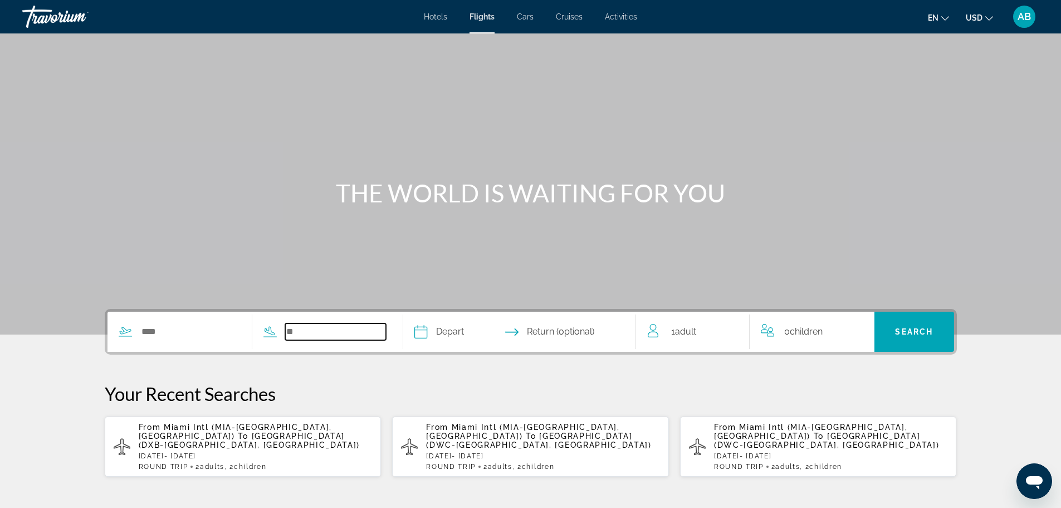
click at [301, 333] on input "Search widget" at bounding box center [335, 331] width 101 height 17
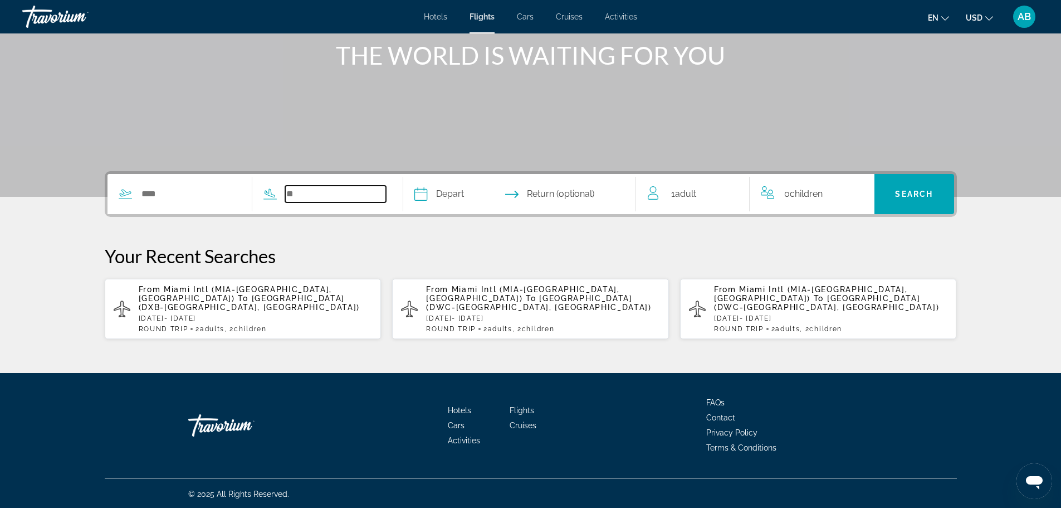
scroll to position [139, 0]
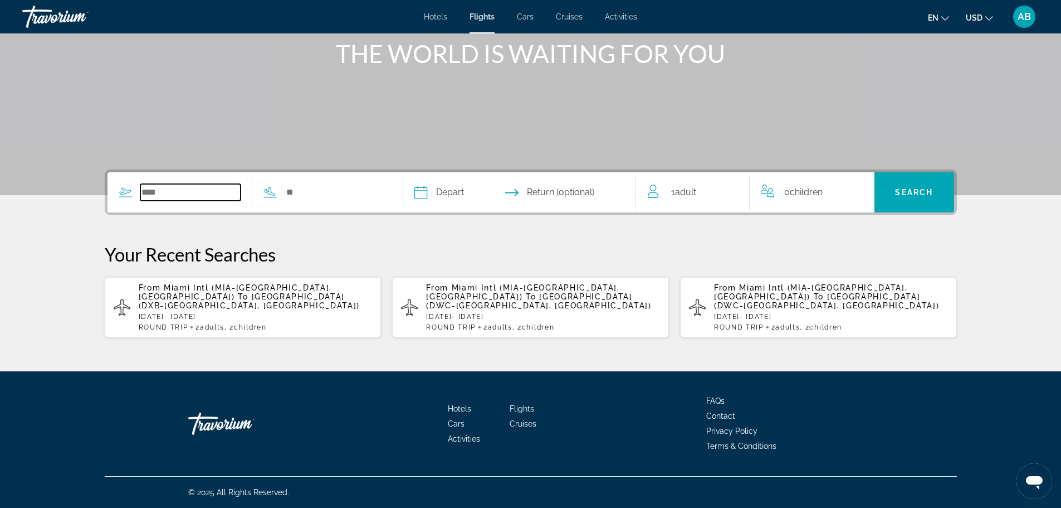
click at [158, 195] on input "Search widget" at bounding box center [190, 192] width 101 height 17
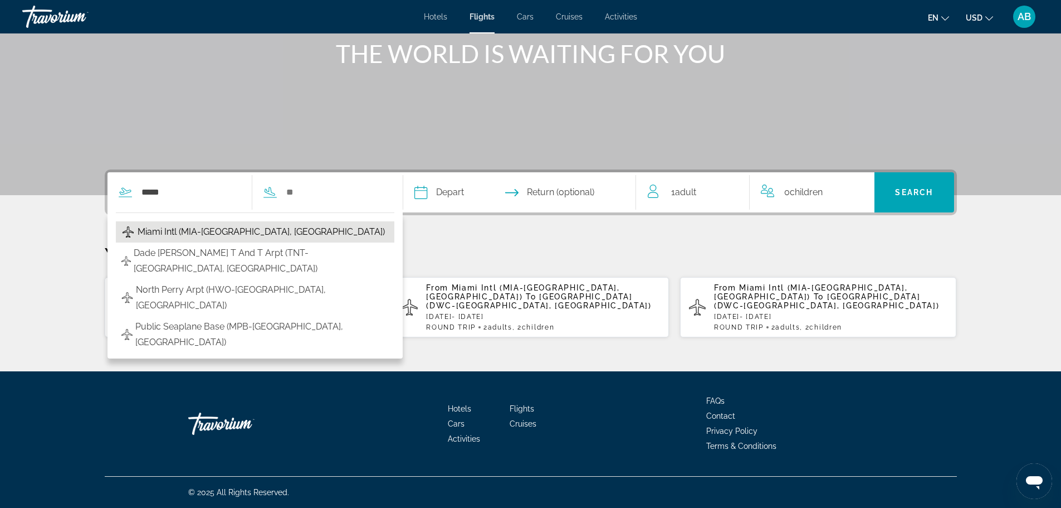
click at [192, 230] on span "Miami Intl (MIA-Miami, United States of America)" at bounding box center [261, 232] width 247 height 16
type input "**********"
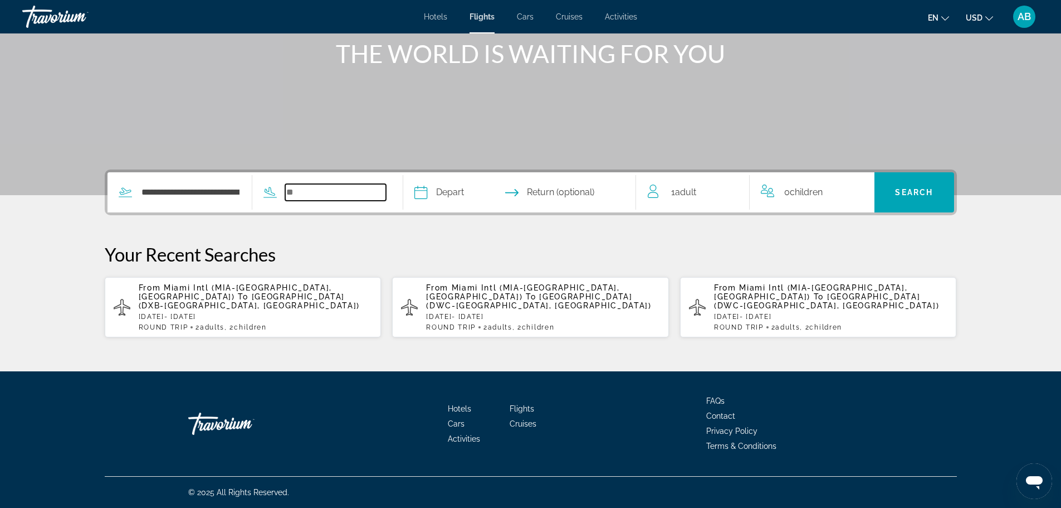
click at [308, 196] on input "Search widget" at bounding box center [335, 192] width 101 height 17
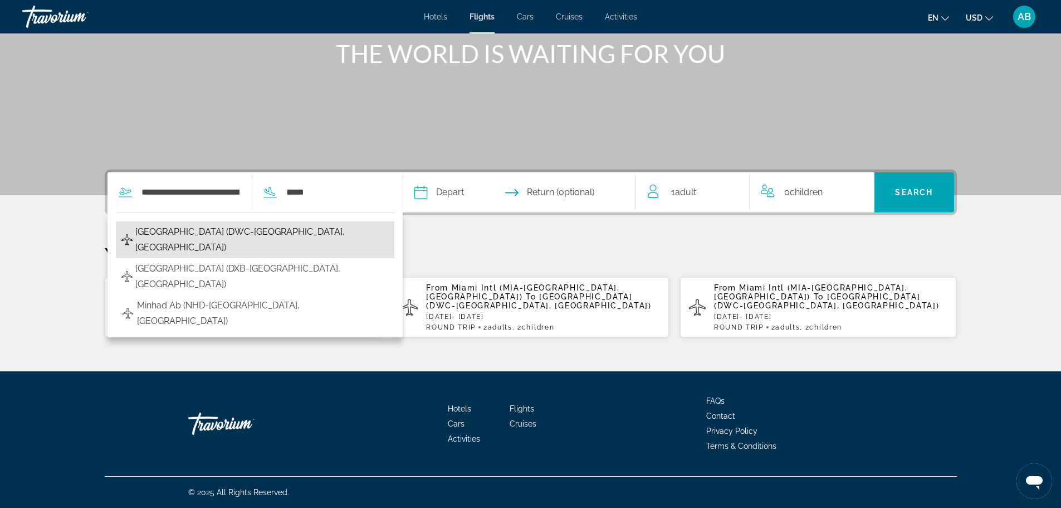
click at [213, 230] on span "Al Maktoum International Airport (DWC-Dubai, United Arab Emirates)" at bounding box center [262, 239] width 254 height 31
type input "**********"
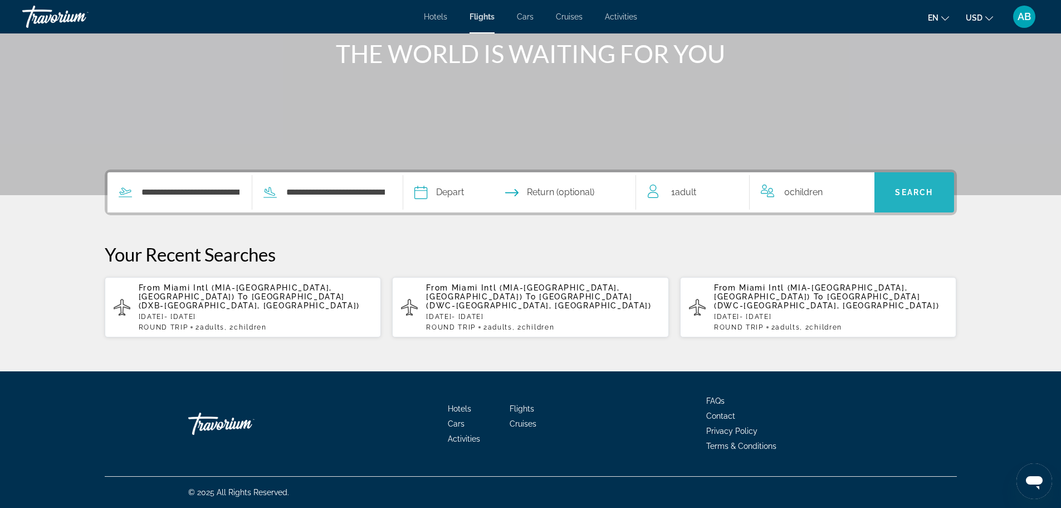
click at [893, 195] on span "Search" at bounding box center [915, 192] width 80 height 27
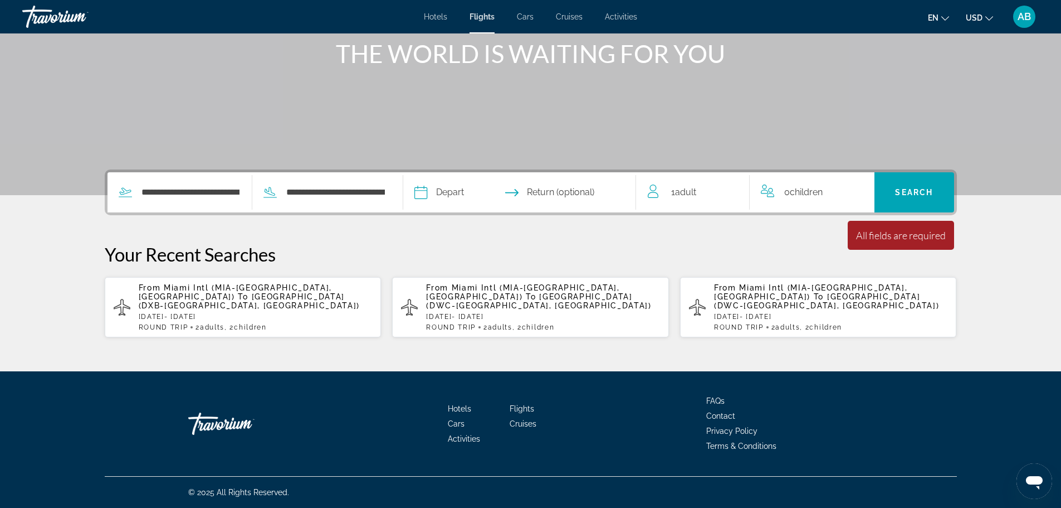
click at [710, 194] on div "1 Adult Adults" at bounding box center [699, 192] width 102 height 16
click at [730, 187] on icon "Increment adults" at bounding box center [733, 189] width 10 height 13
click at [544, 193] on span "Return (optional)" at bounding box center [560, 192] width 67 height 16
click at [439, 192] on input "Depart date" at bounding box center [469, 193] width 115 height 43
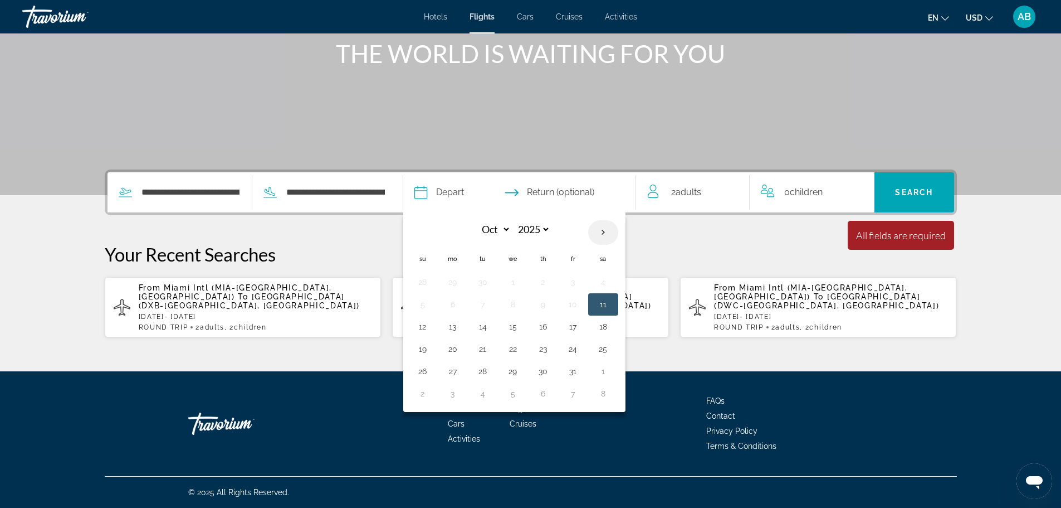
click at [606, 233] on th "Next month" at bounding box center [603, 232] width 30 height 25
select select "*"
select select "****"
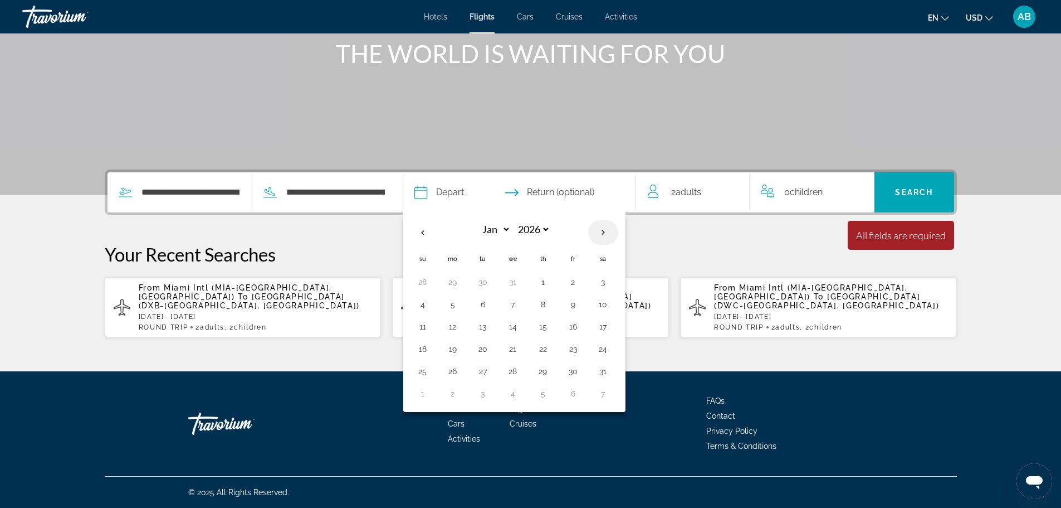
click at [606, 233] on th "Next month" at bounding box center [603, 232] width 30 height 25
select select "*"
click at [543, 303] on button "9" at bounding box center [543, 304] width 18 height 16
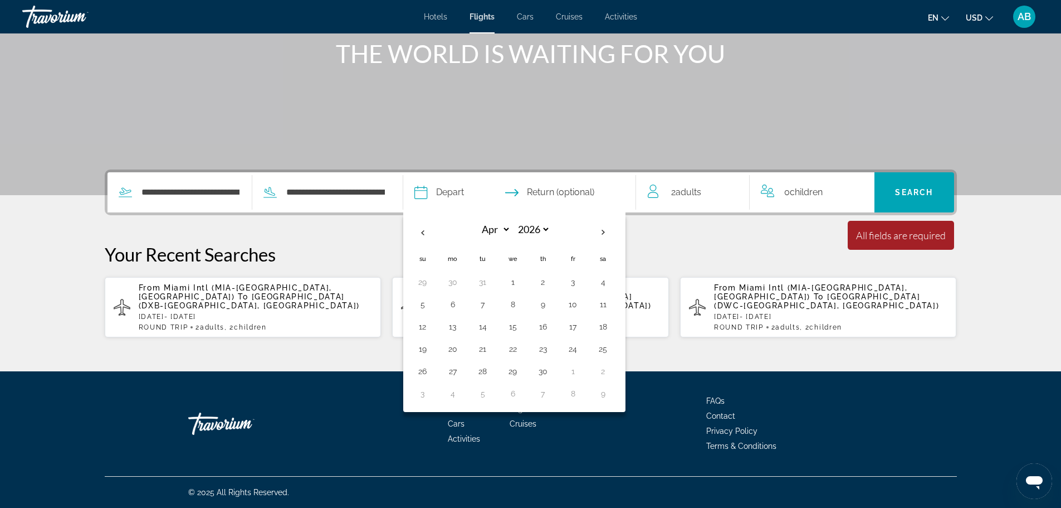
type input "**********"
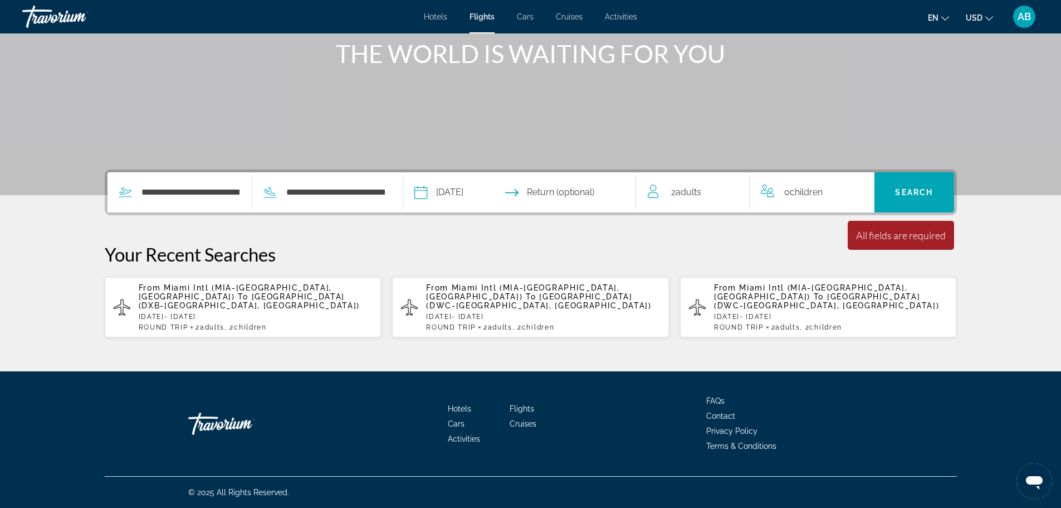
click at [582, 192] on input "Return date" at bounding box center [582, 193] width 115 height 43
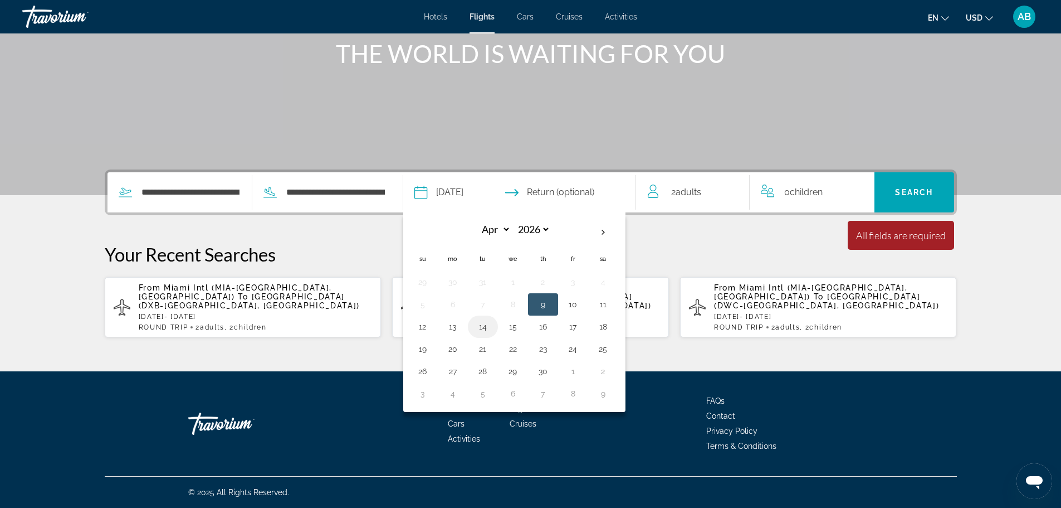
click at [483, 329] on button "14" at bounding box center [483, 327] width 18 height 16
type input "**********"
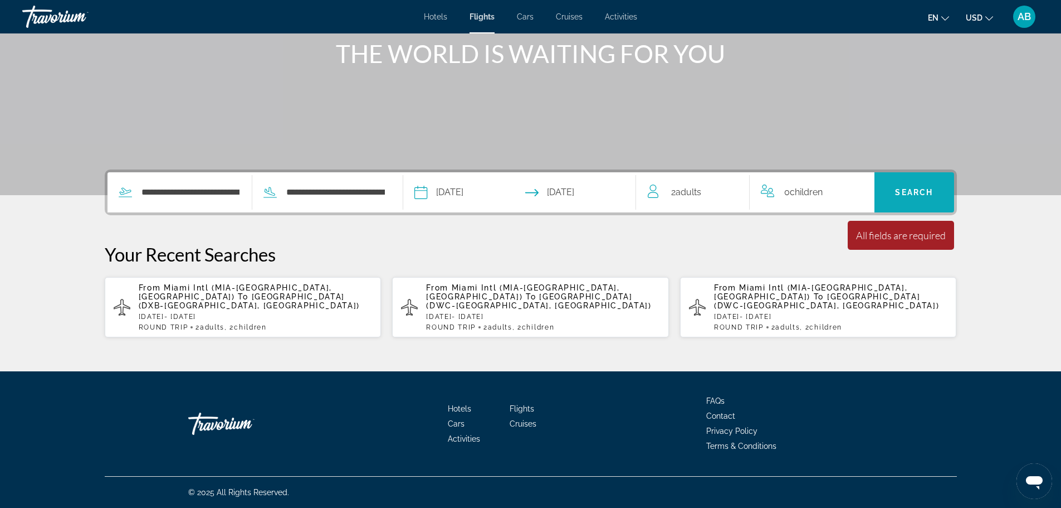
click at [906, 194] on span "Search" at bounding box center [914, 192] width 38 height 9
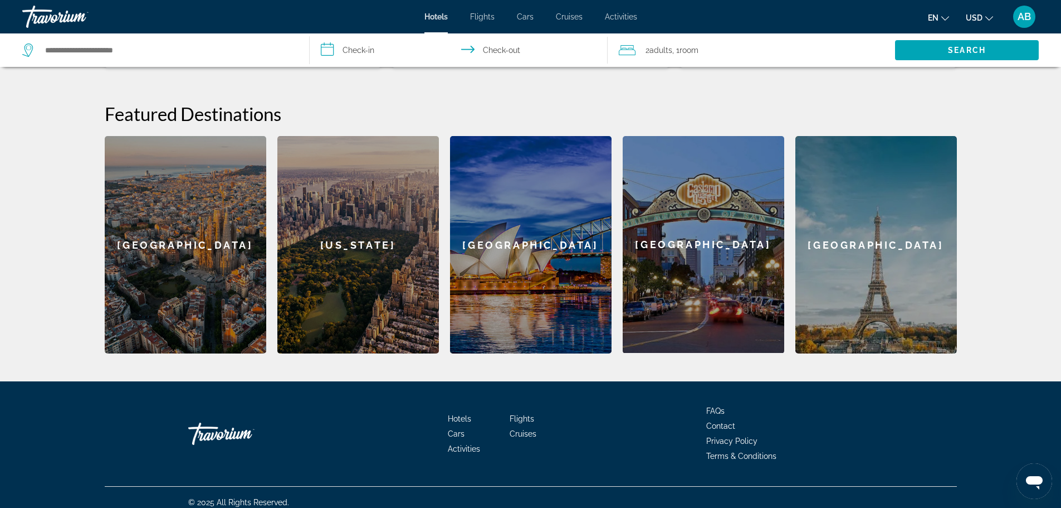
scroll to position [409, 0]
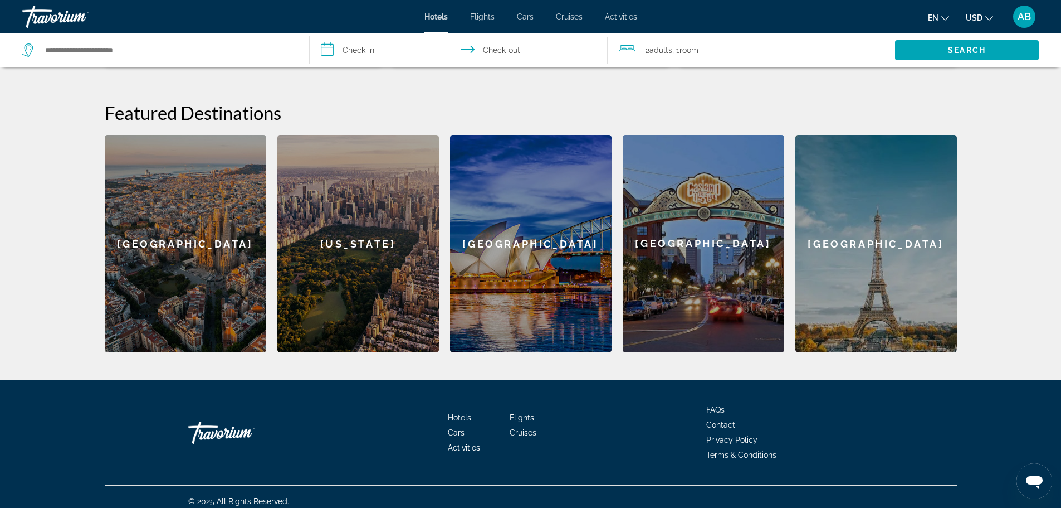
click at [359, 230] on div "[US_STATE]" at bounding box center [358, 243] width 162 height 217
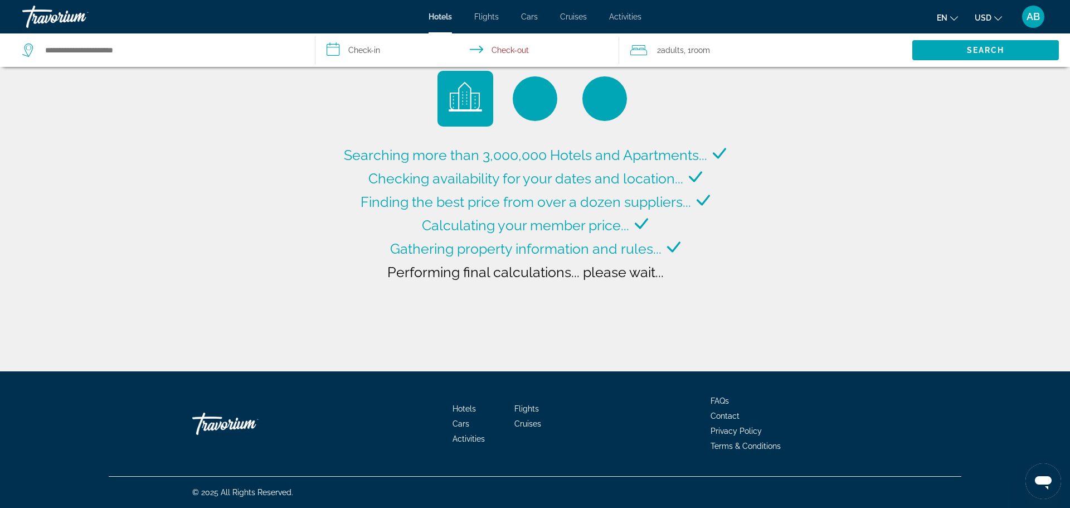
type input "**********"
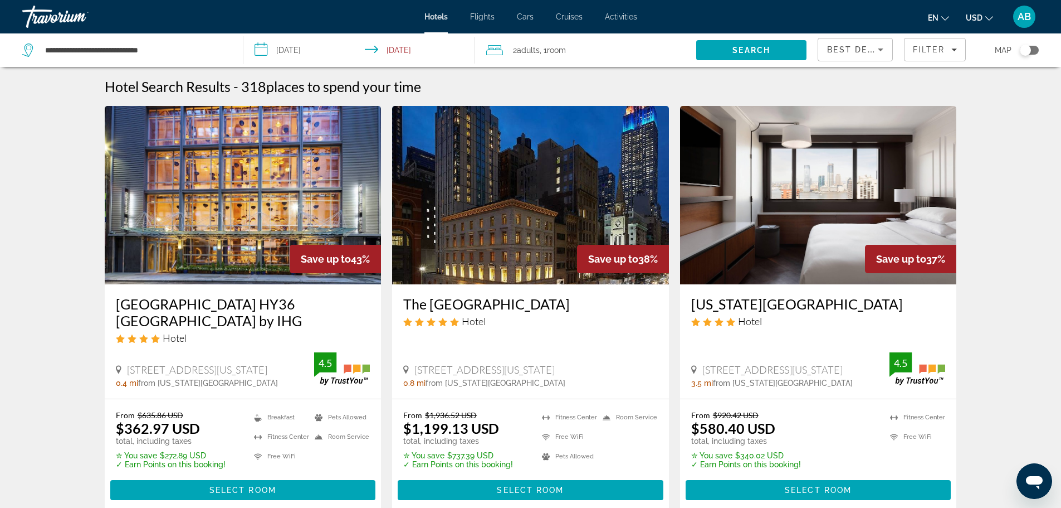
click at [320, 48] on input "**********" at bounding box center [361, 51] width 237 height 37
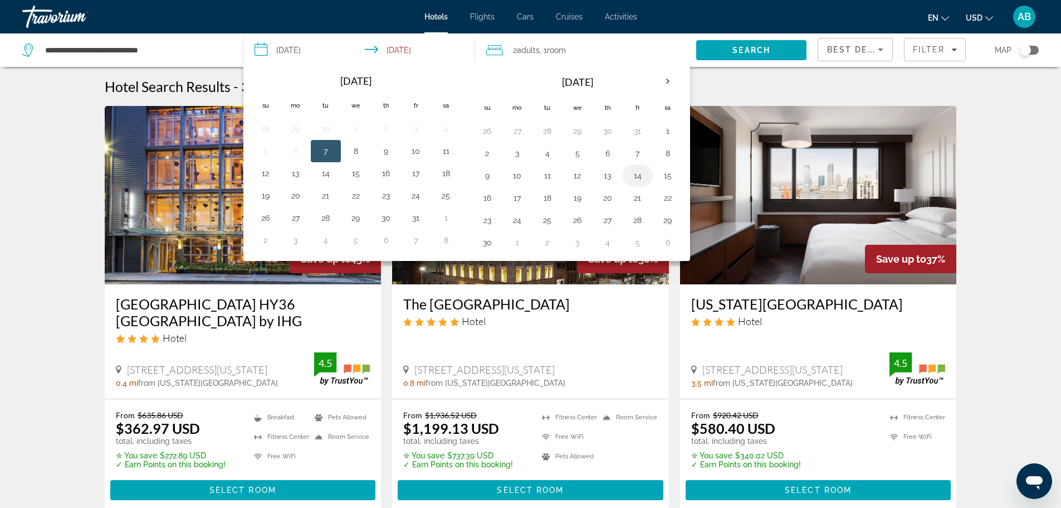
click at [635, 176] on button "14" at bounding box center [638, 176] width 18 height 16
click at [603, 174] on button "13" at bounding box center [608, 176] width 18 height 16
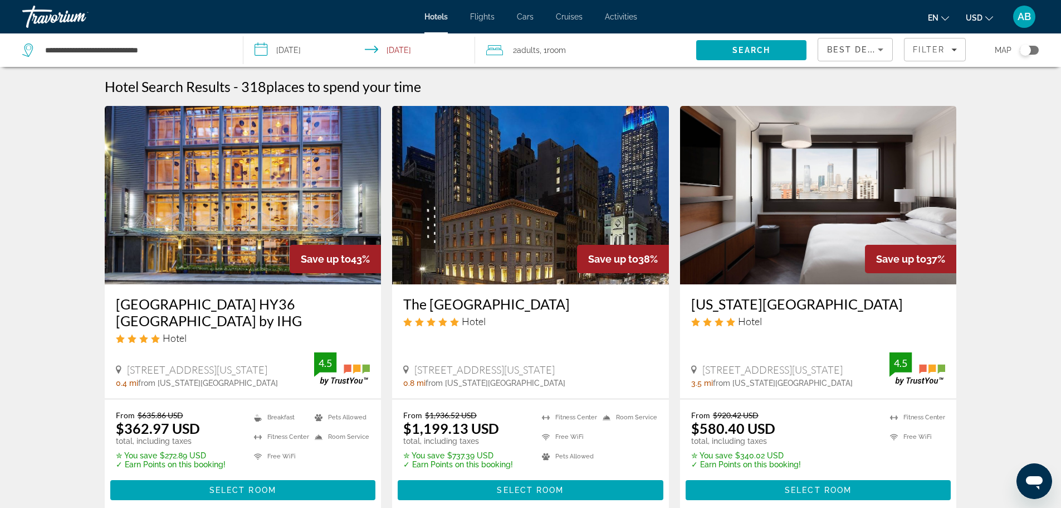
click at [421, 52] on input "**********" at bounding box center [361, 51] width 237 height 37
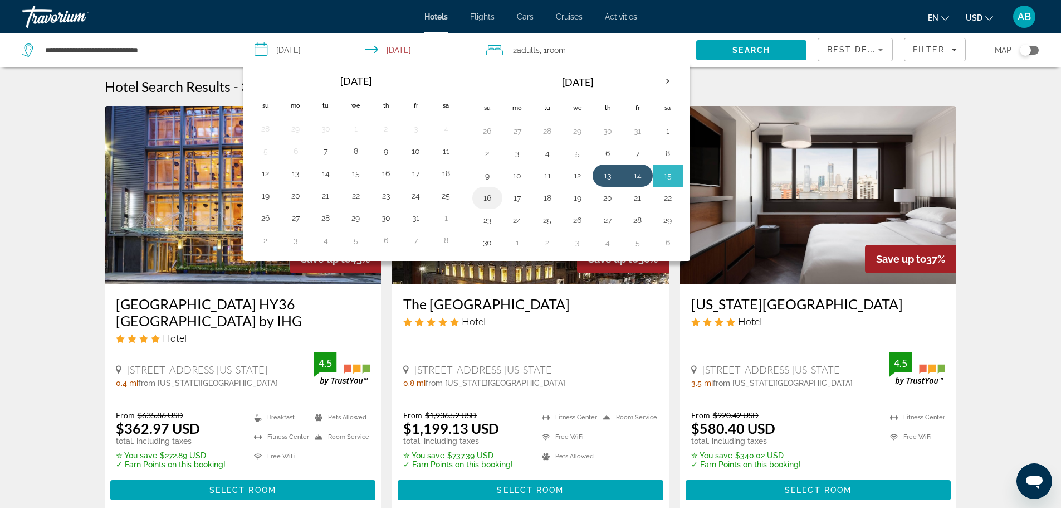
click at [489, 199] on button "16" at bounding box center [488, 198] width 18 height 16
click at [610, 176] on button "13" at bounding box center [608, 176] width 18 height 16
type input "**********"
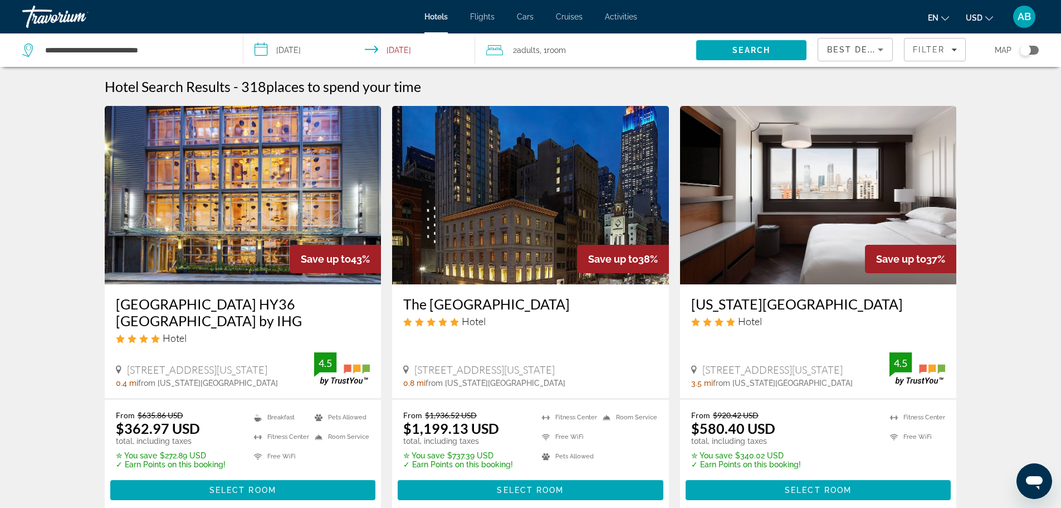
click at [601, 53] on div "2 Adult Adults , 1 Room rooms" at bounding box center [591, 50] width 210 height 16
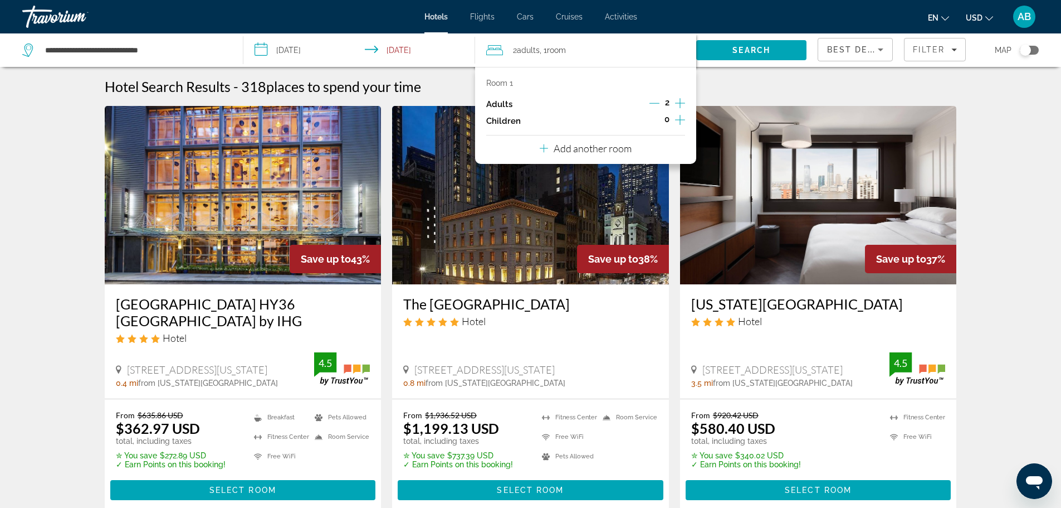
click at [681, 120] on icon "Increment children" at bounding box center [680, 120] width 10 height 10
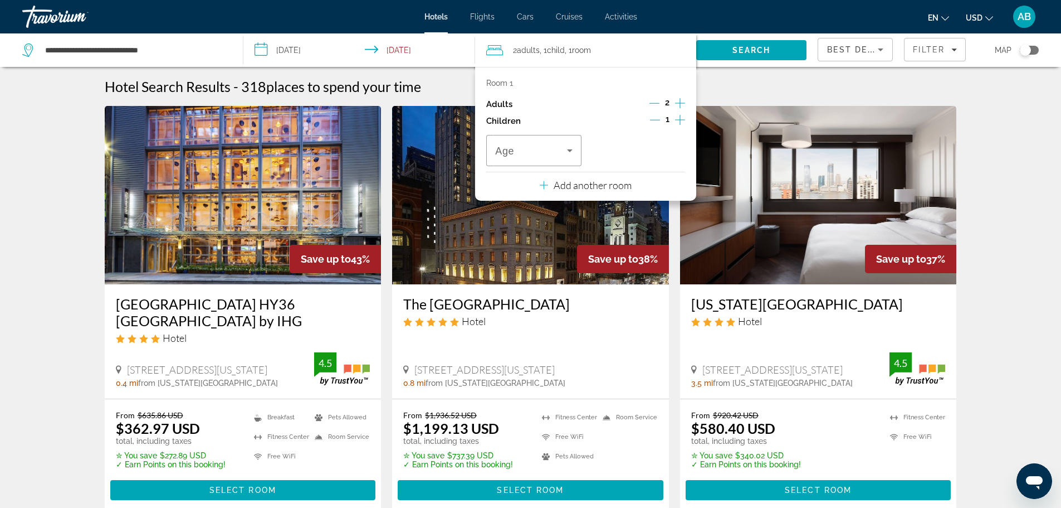
click at [681, 120] on icon "Increment children" at bounding box center [680, 119] width 10 height 13
click at [542, 161] on div "Travelers: 2 adults, 2 children" at bounding box center [533, 150] width 77 height 31
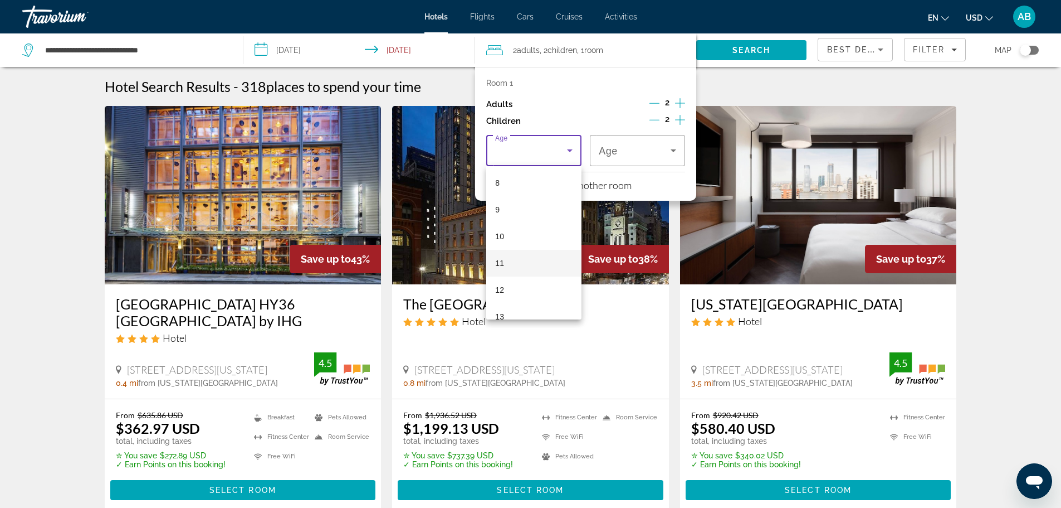
scroll to position [223, 0]
click at [498, 301] on mat-option "13" at bounding box center [533, 308] width 95 height 27
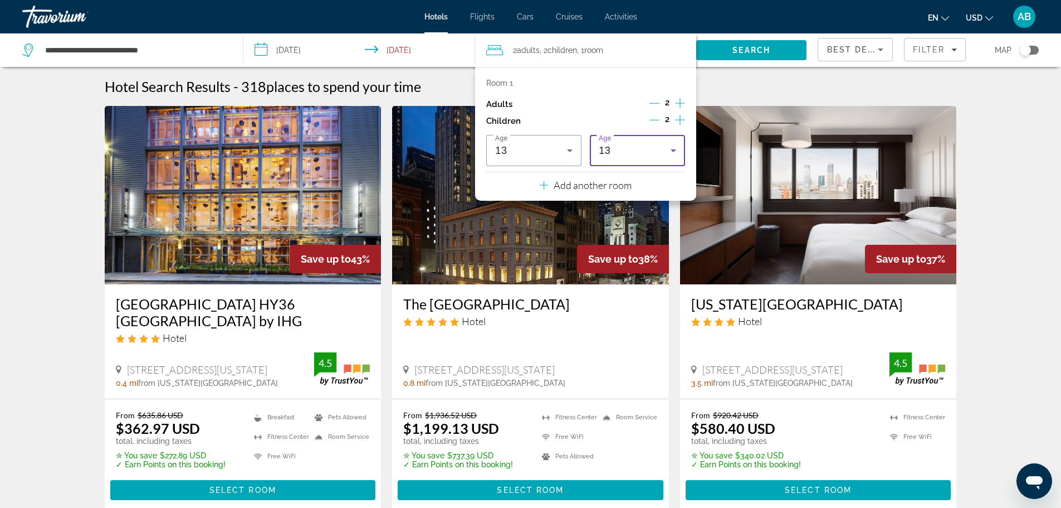
click at [616, 151] on div "13" at bounding box center [635, 150] width 72 height 13
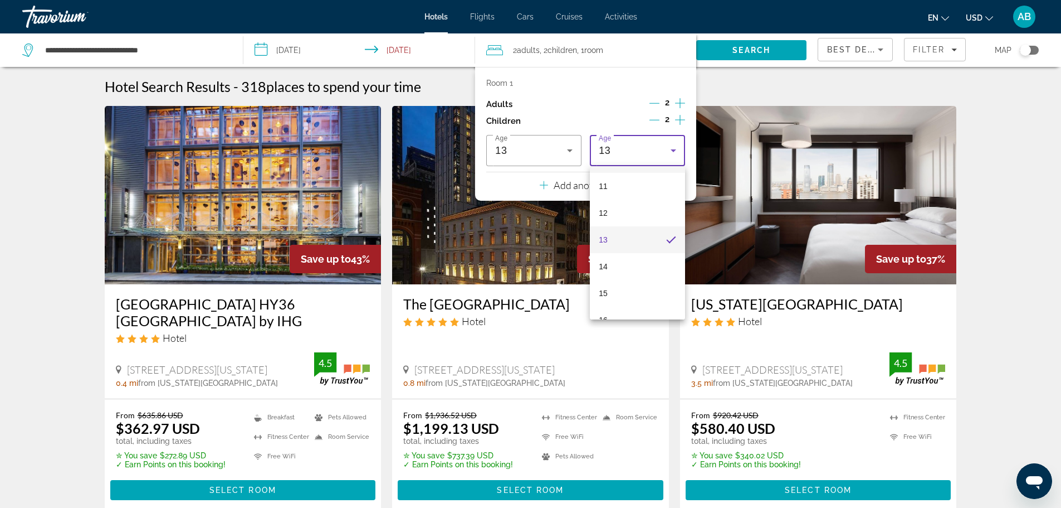
scroll to position [337, 0]
click at [613, 243] on mat-option "15" at bounding box center [637, 248] width 95 height 27
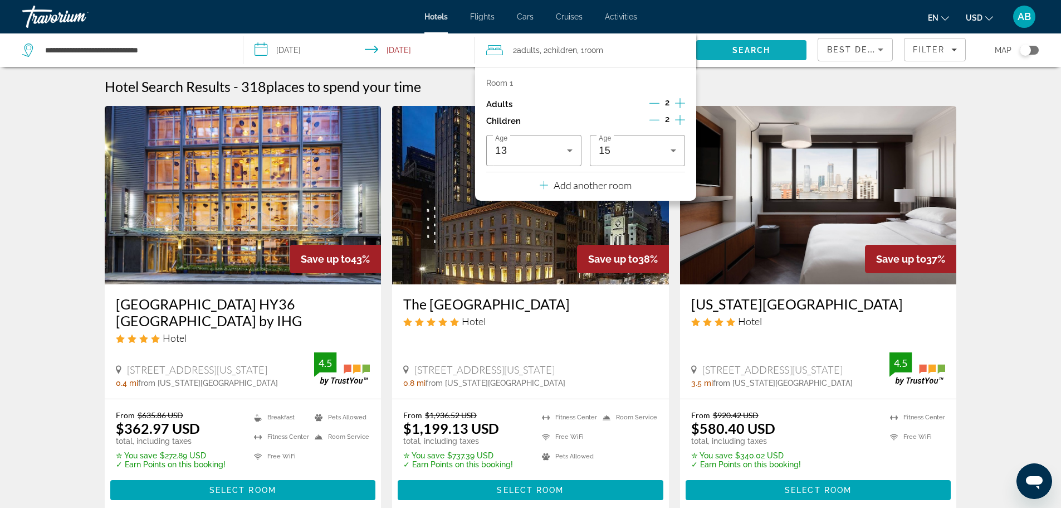
click at [732, 51] on span "Search" at bounding box center [751, 50] width 110 height 27
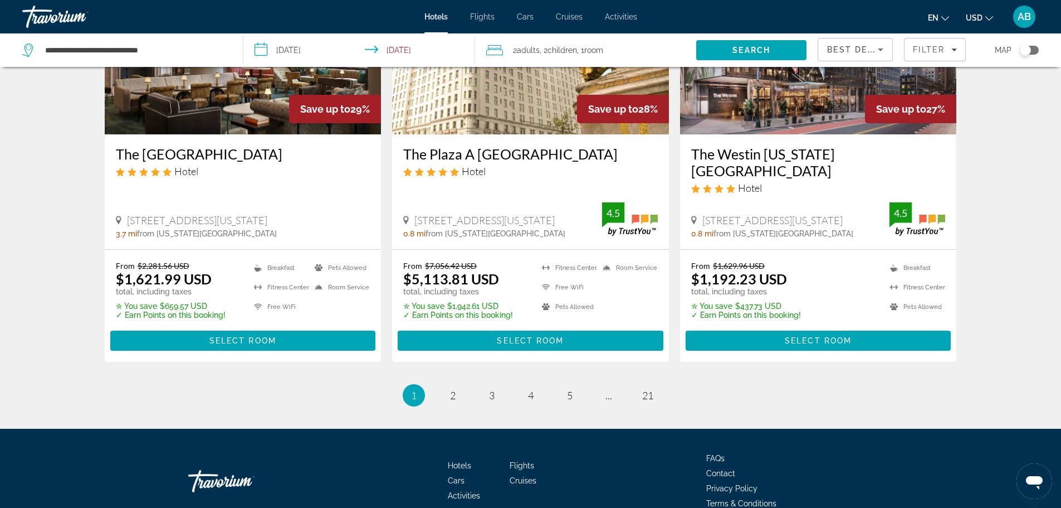
scroll to position [1440, 0]
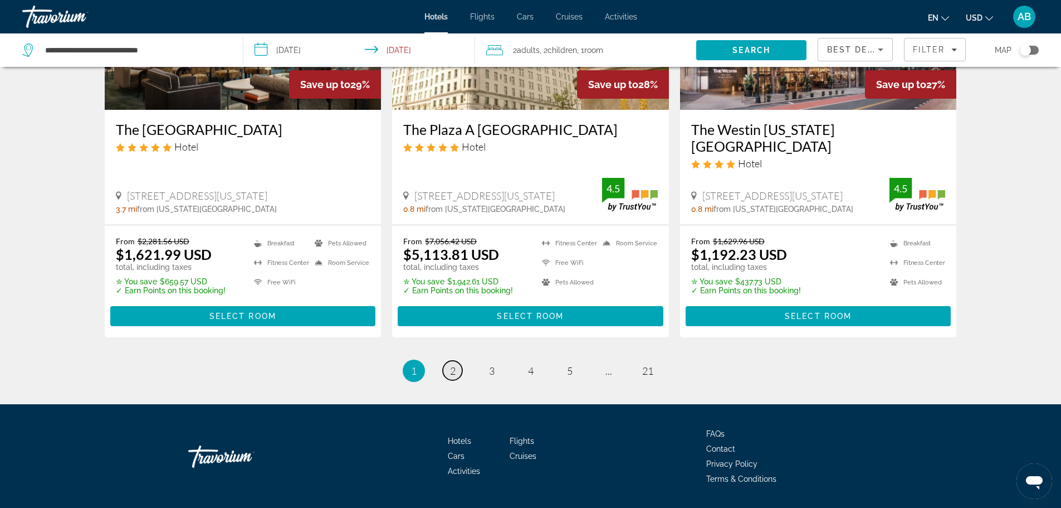
click at [451, 364] on span "2" at bounding box center [453, 370] width 6 height 12
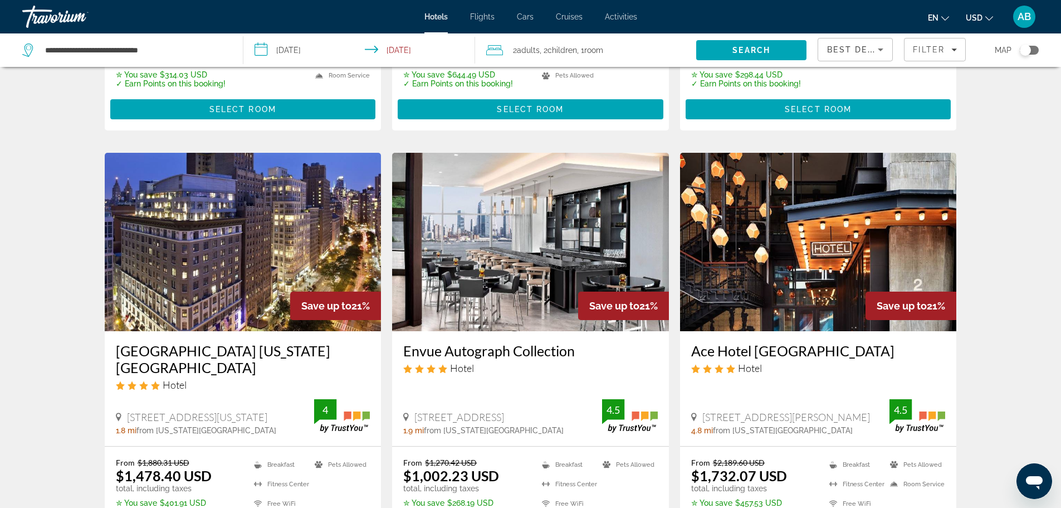
scroll to position [1337, 0]
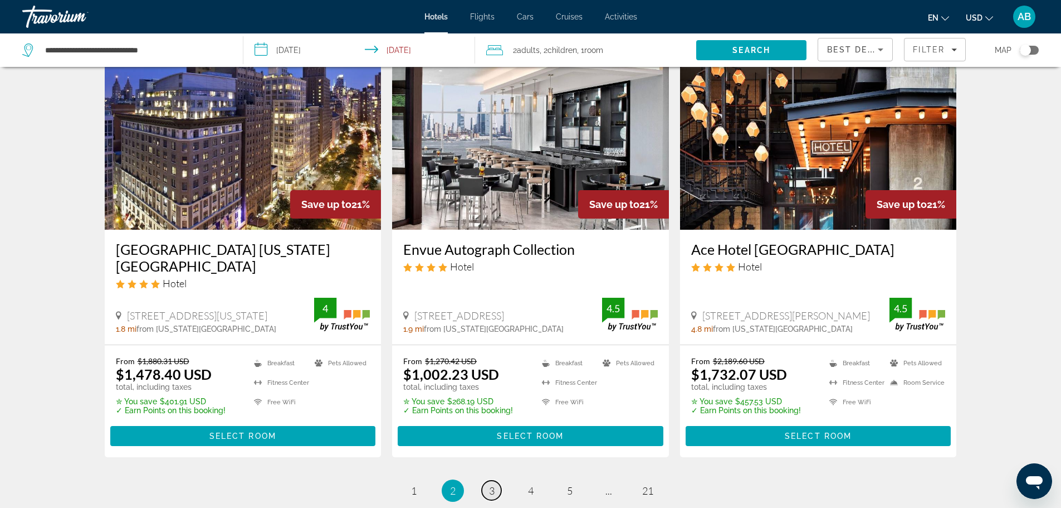
click at [493, 484] on span "3" at bounding box center [492, 490] width 6 height 12
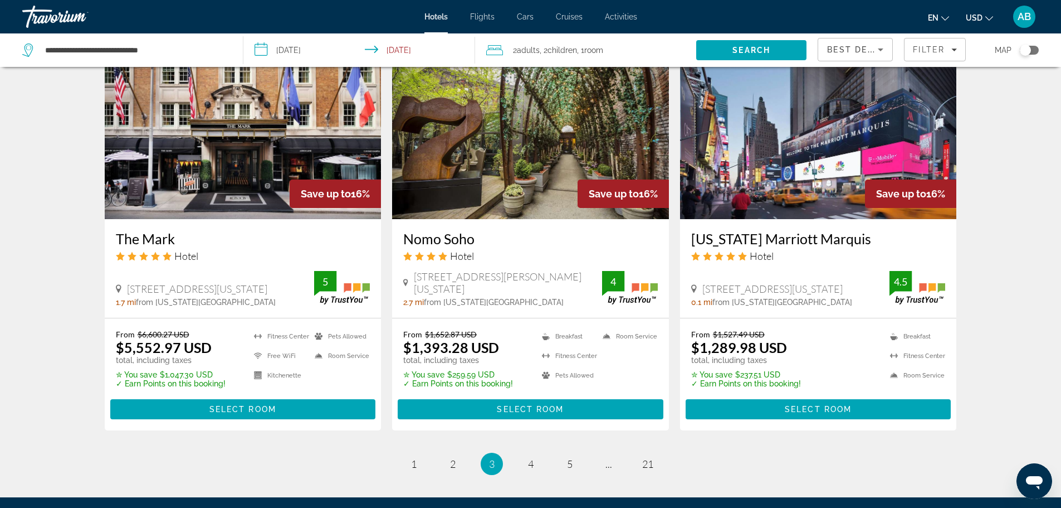
scroll to position [1337, 0]
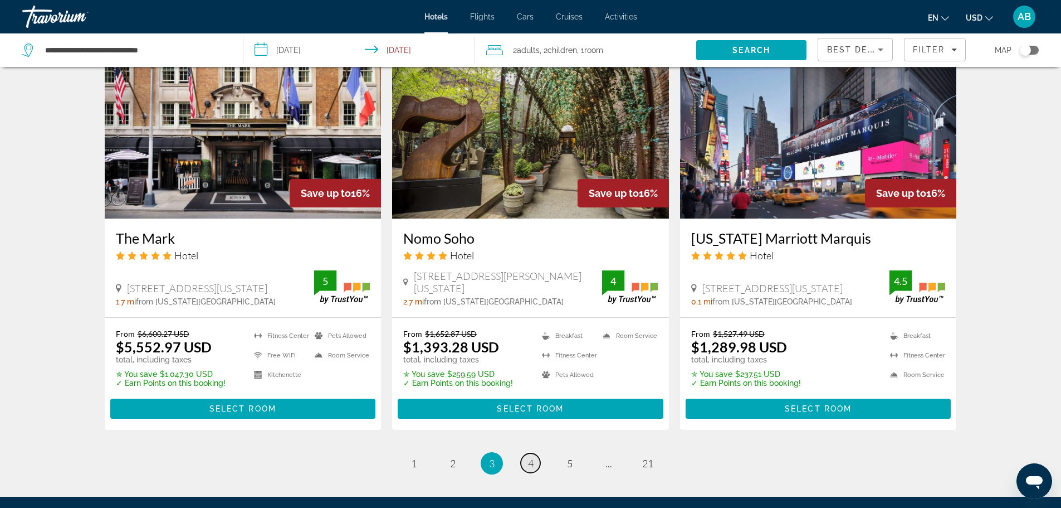
click at [535, 453] on link "page 4" at bounding box center [531, 463] width 20 height 20
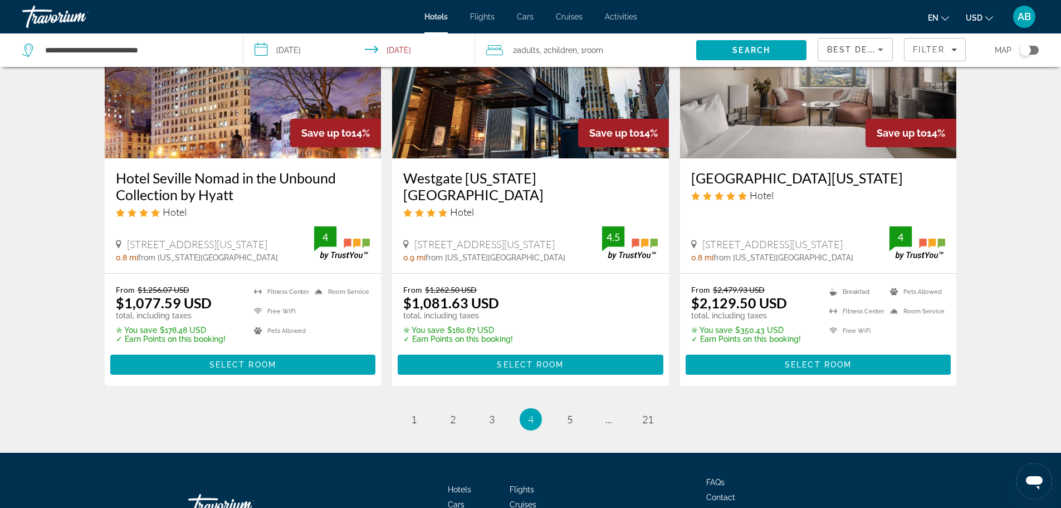
scroll to position [1456, 0]
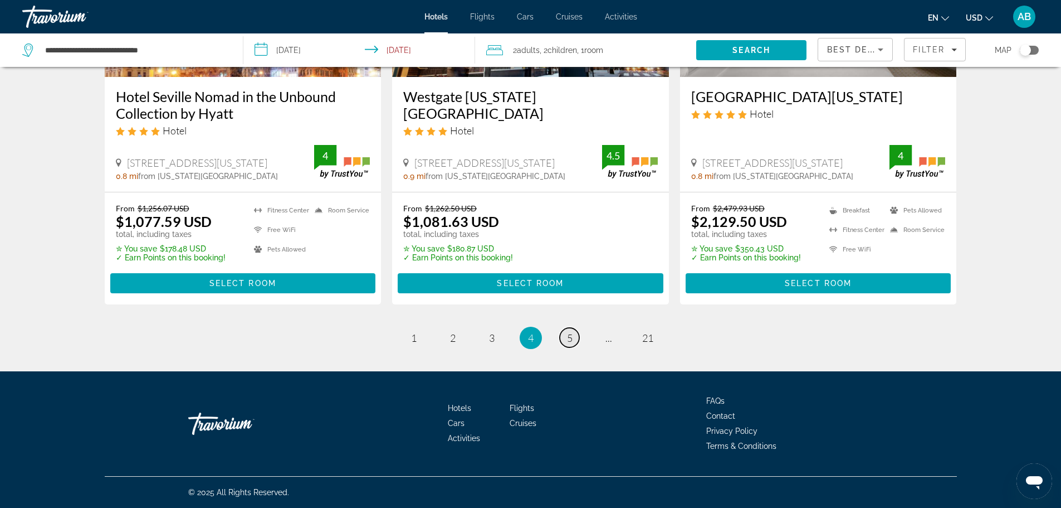
click at [561, 334] on link "page 5" at bounding box center [570, 338] width 20 height 20
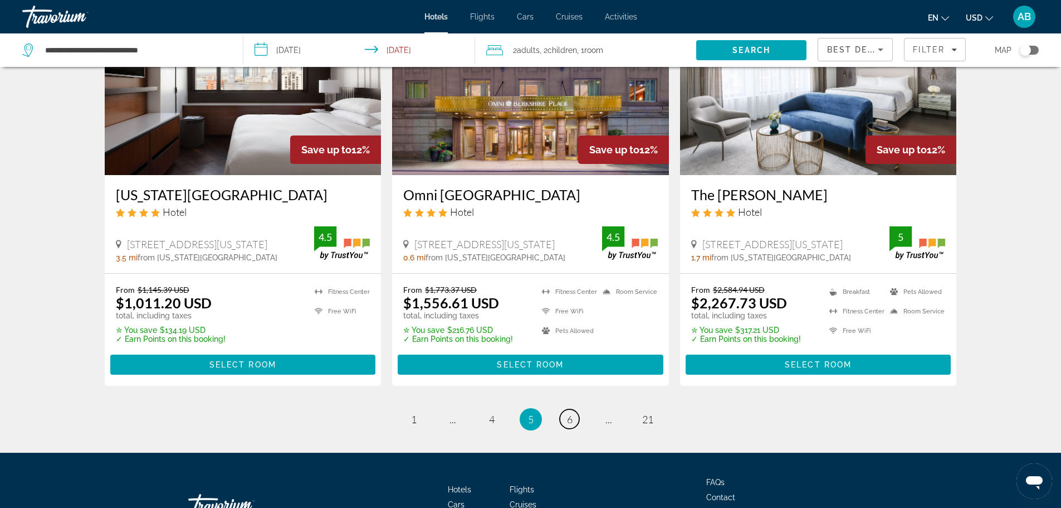
scroll to position [1393, 0]
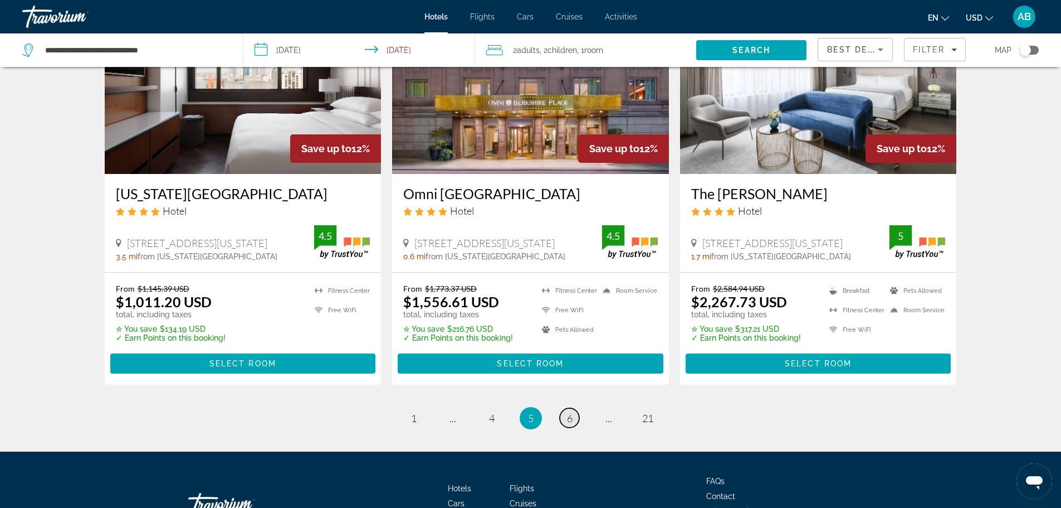
click at [570, 421] on span "6" at bounding box center [570, 418] width 6 height 12
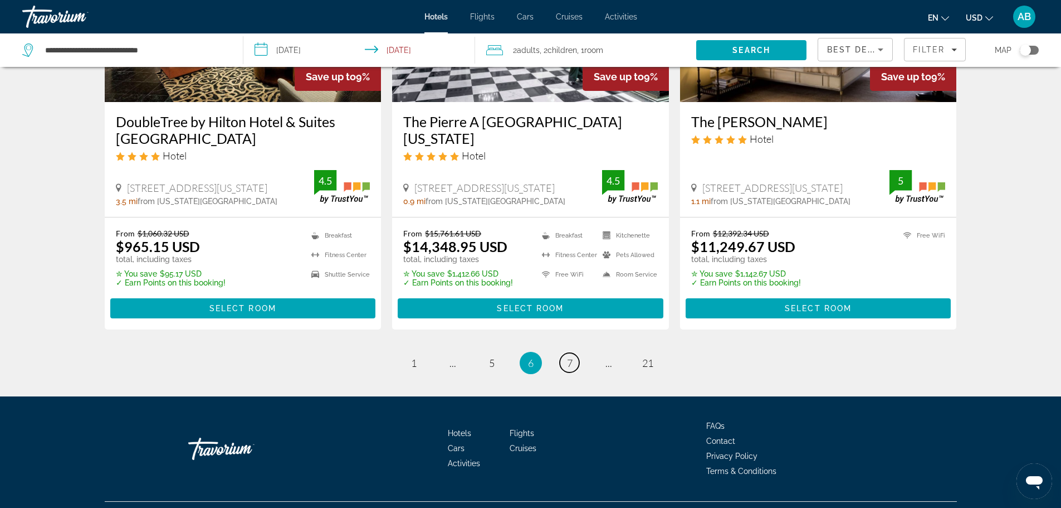
scroll to position [1473, 0]
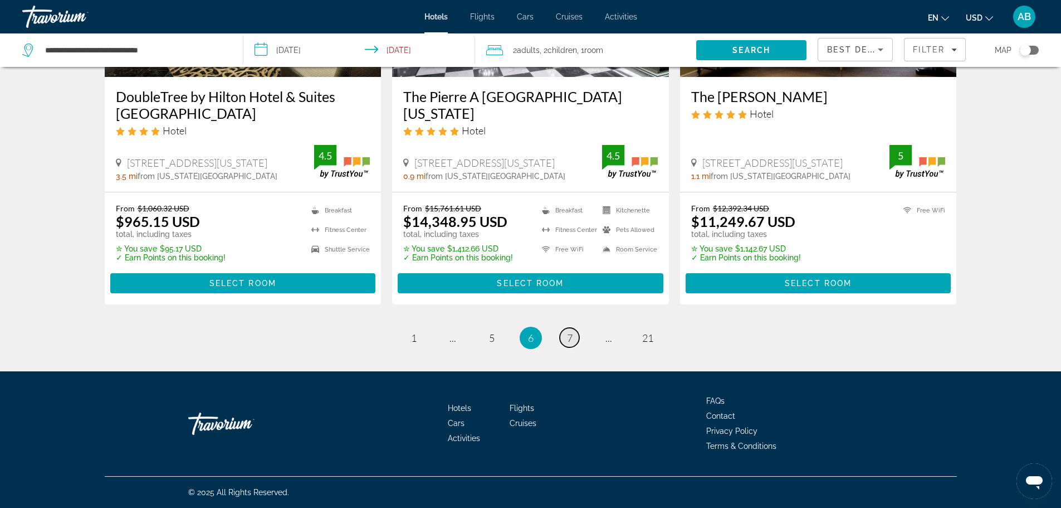
click at [571, 337] on span "7" at bounding box center [570, 338] width 6 height 12
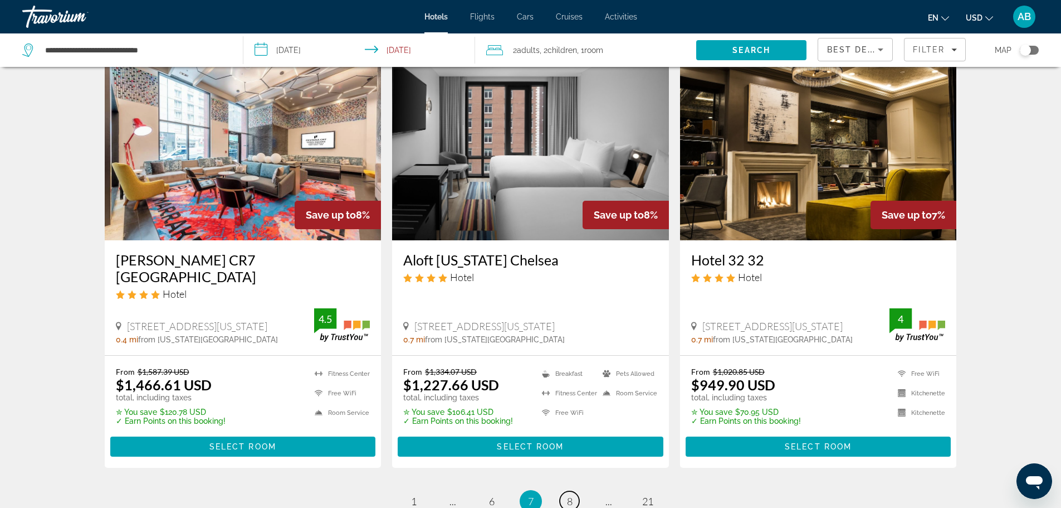
scroll to position [1456, 0]
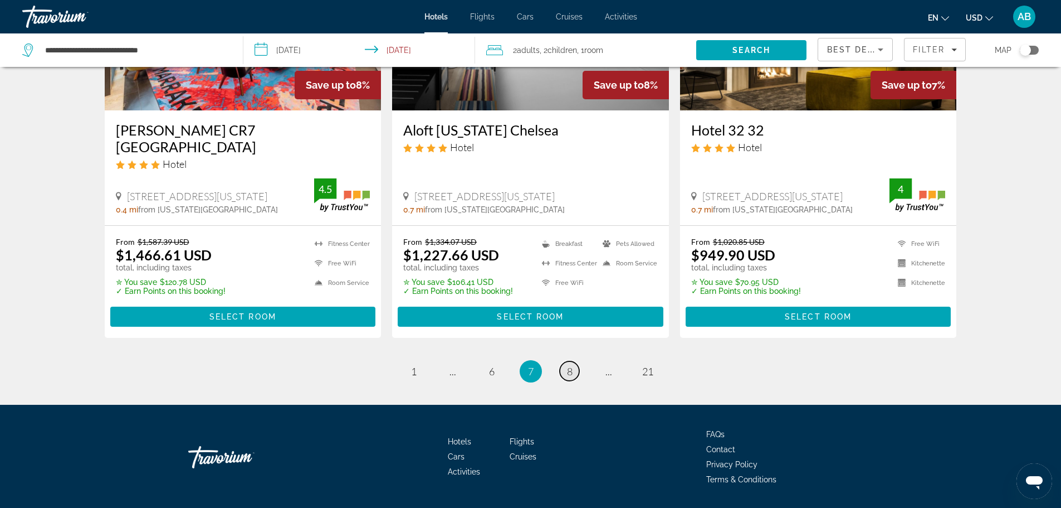
click at [567, 365] on span "8" at bounding box center [570, 371] width 6 height 12
